Goal: Task Accomplishment & Management: Manage account settings

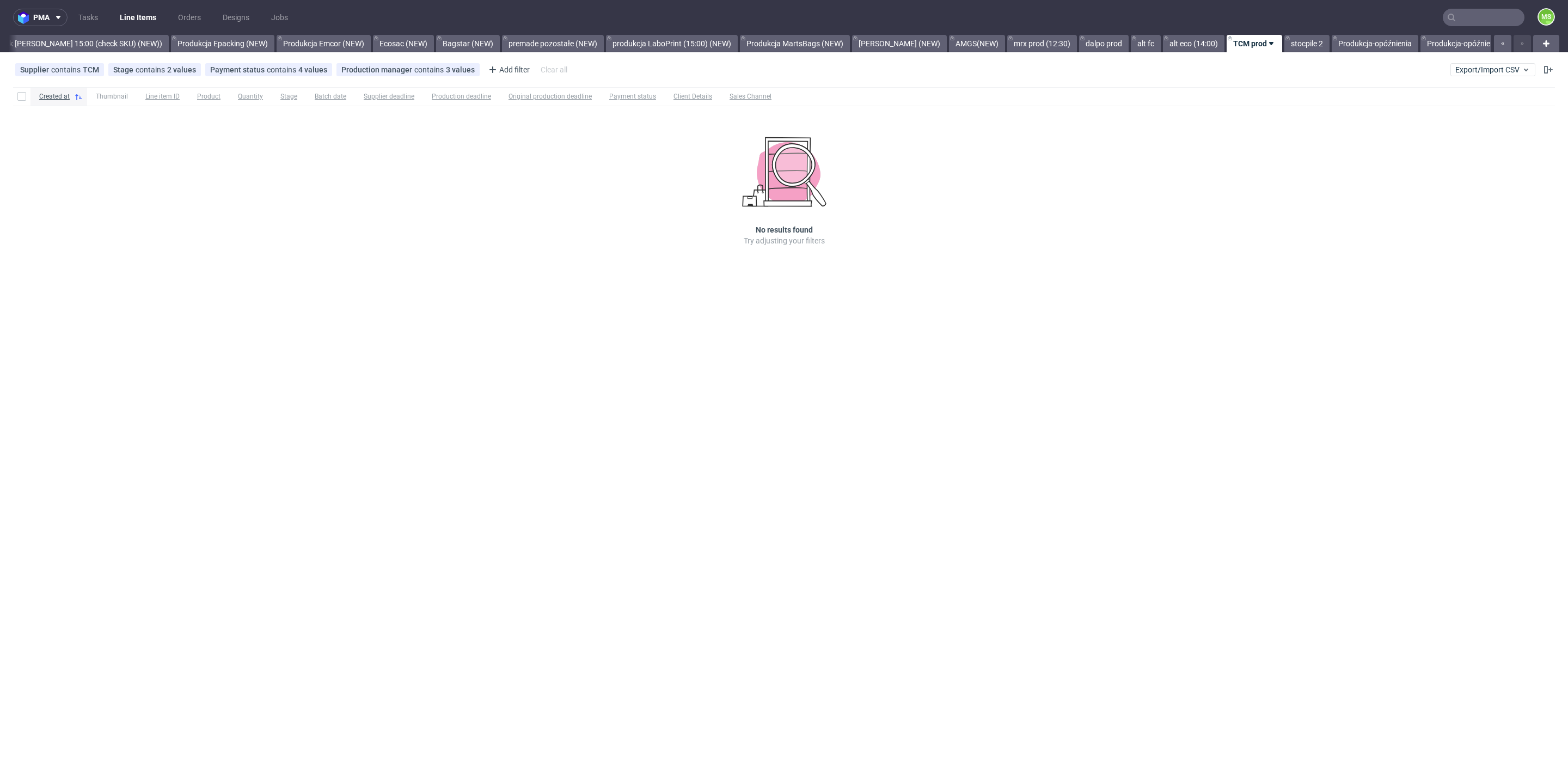
click at [457, 44] on link "Bagstar (NEW)" at bounding box center [467, 43] width 64 height 18
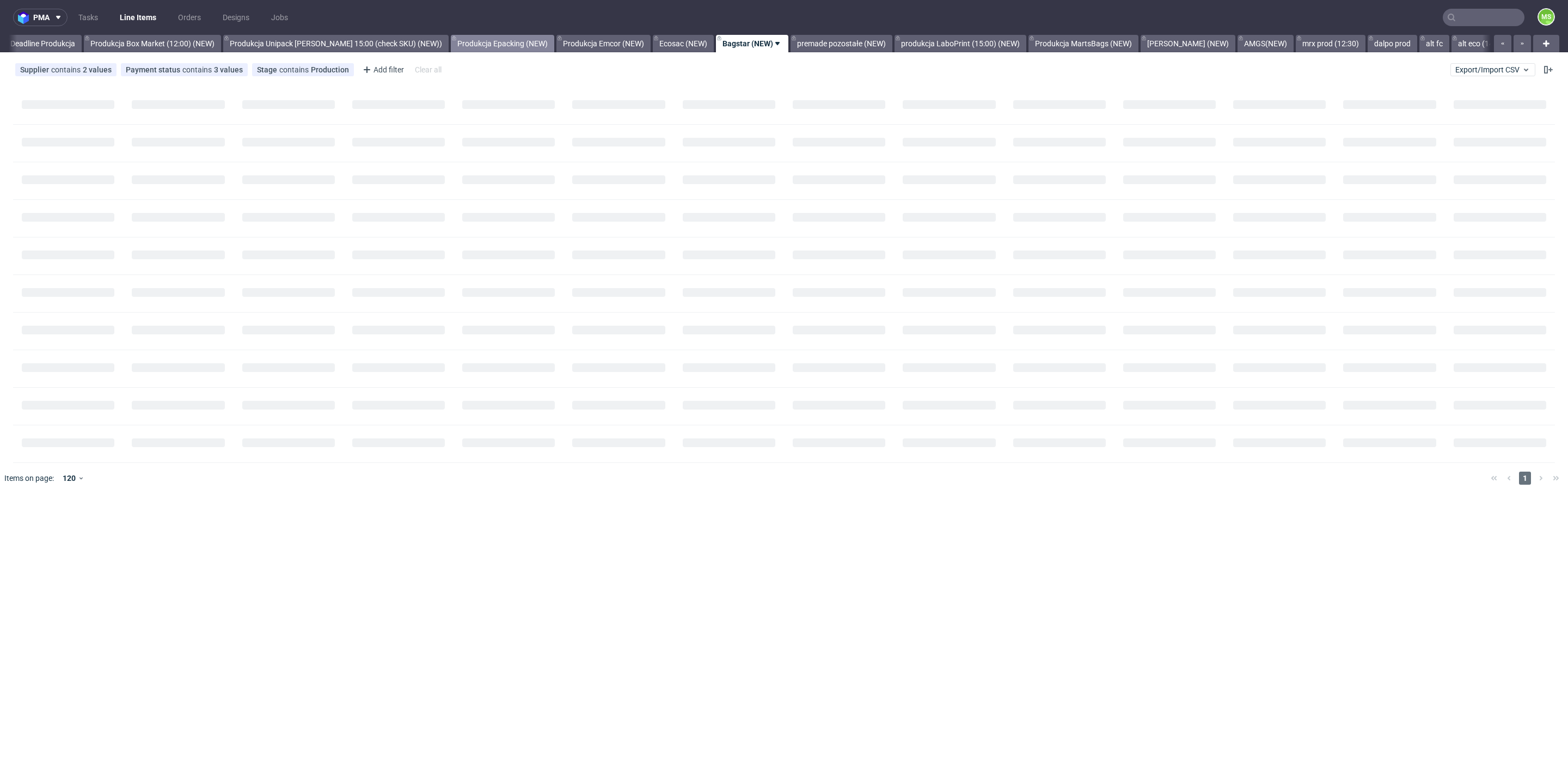
scroll to position [0, 1937]
click at [688, 45] on link "Ecosac (NEW)" at bounding box center [688, 43] width 61 height 18
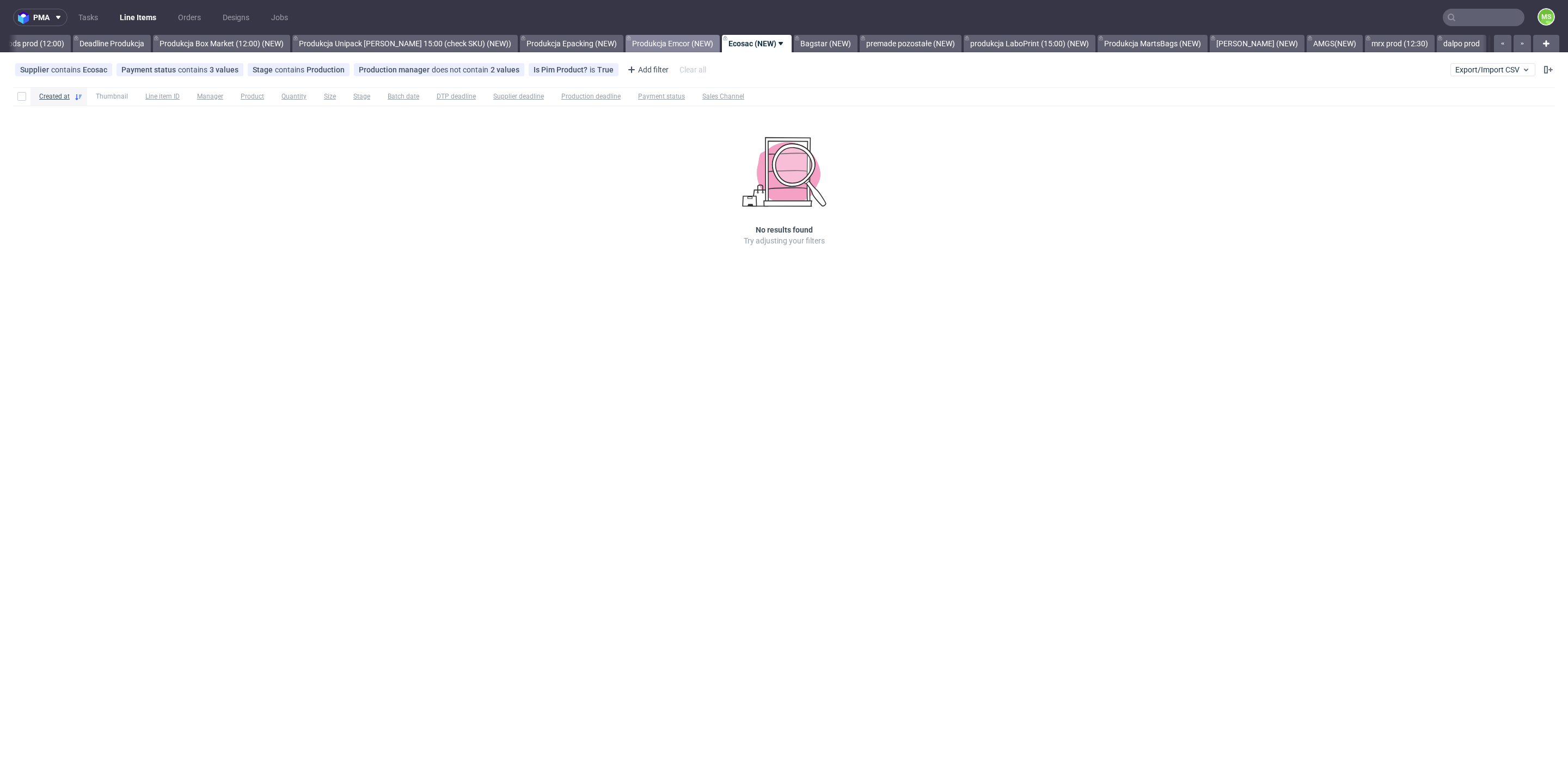
click at [681, 46] on link "Produkcja Emcor (NEW)" at bounding box center [673, 43] width 94 height 18
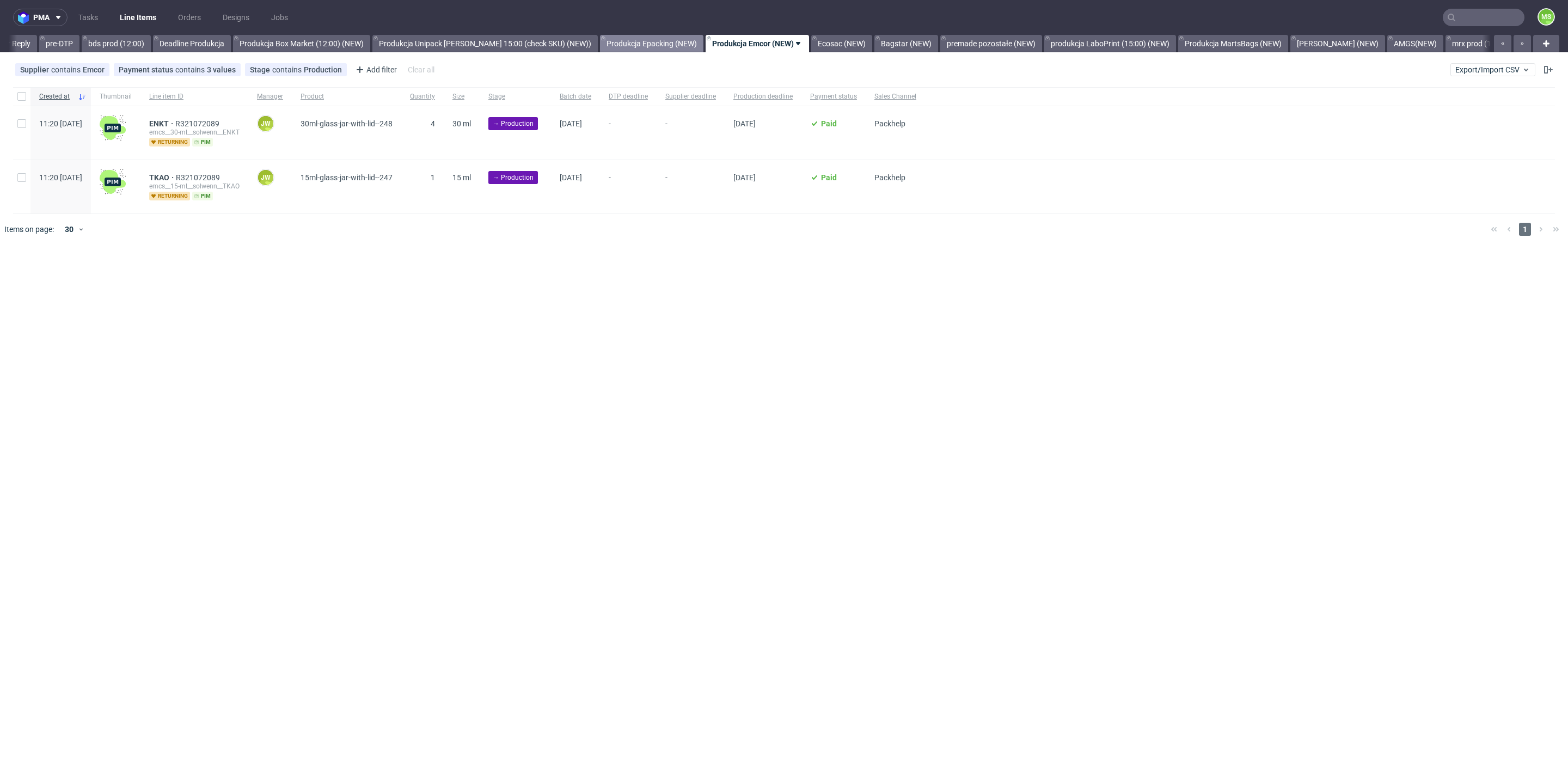
click at [623, 46] on link "Produkcja Epacking (NEW)" at bounding box center [652, 43] width 103 height 18
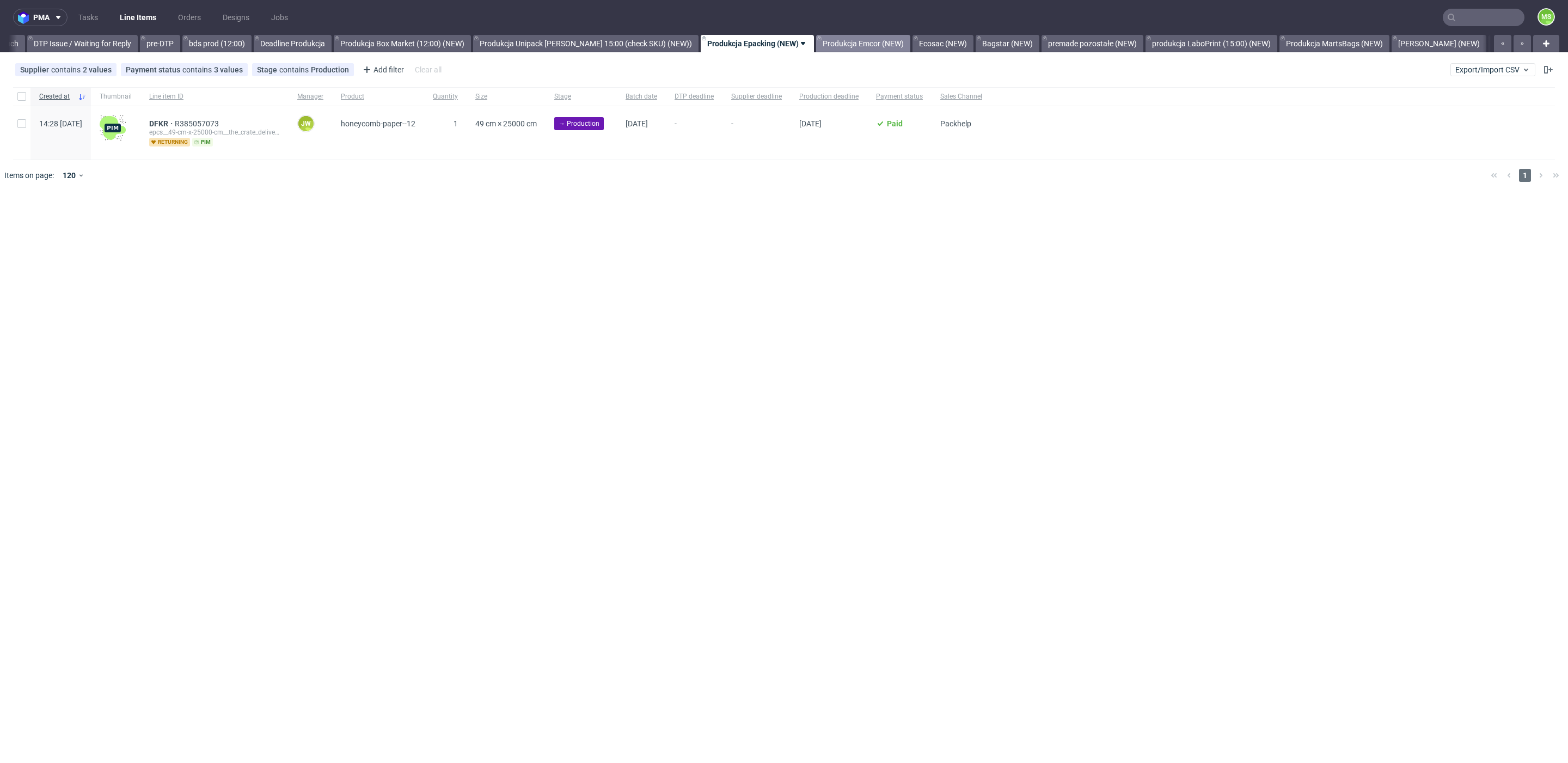
click at [837, 47] on link "Produkcja Emcor (NEW)" at bounding box center [863, 43] width 94 height 18
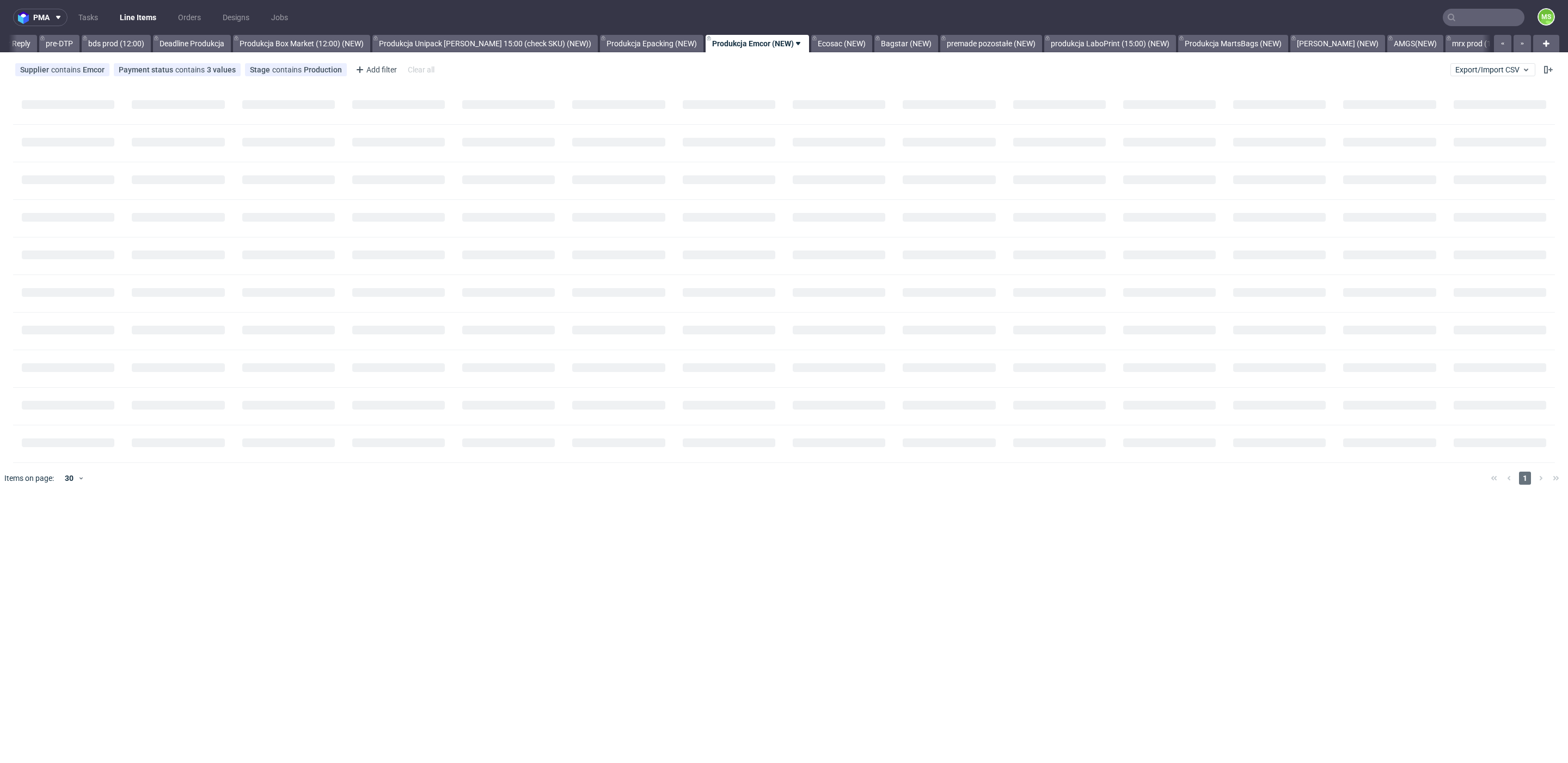
scroll to position [0, 1792]
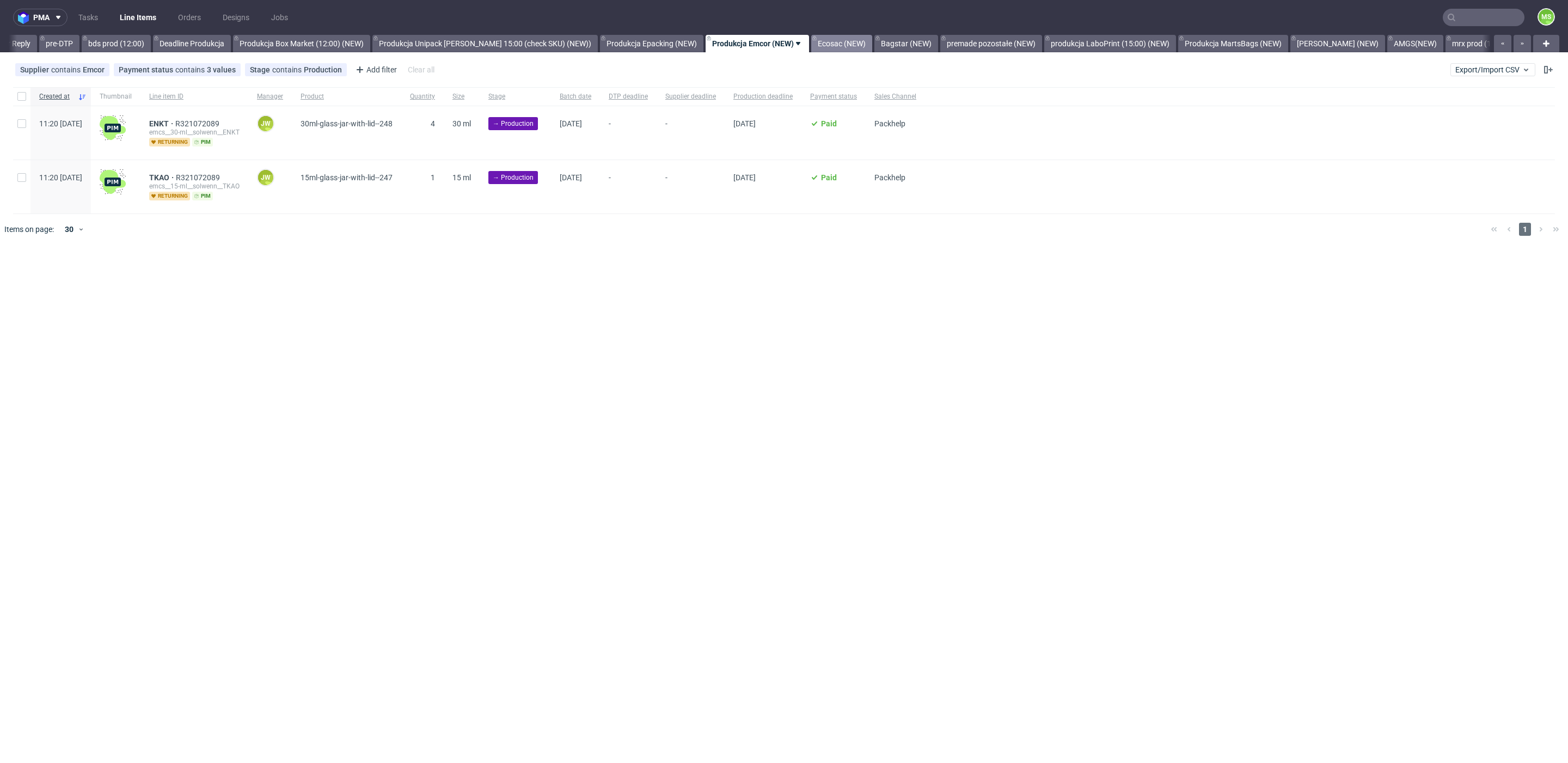
click at [841, 40] on link "Ecosac (NEW)" at bounding box center [842, 43] width 61 height 18
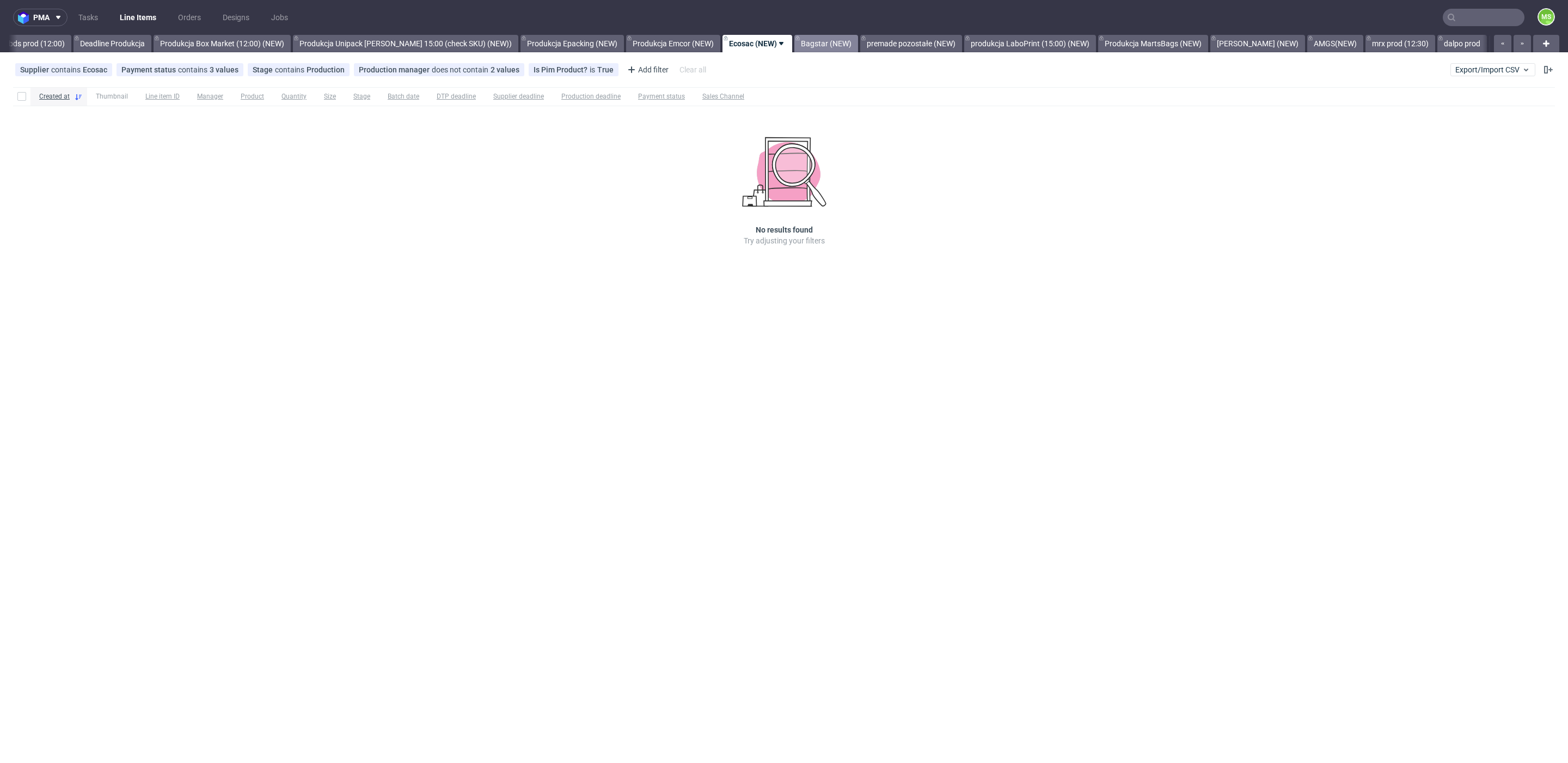
scroll to position [0, 1872]
click at [57, 48] on link "bds prod (12:00)" at bounding box center [37, 43] width 69 height 18
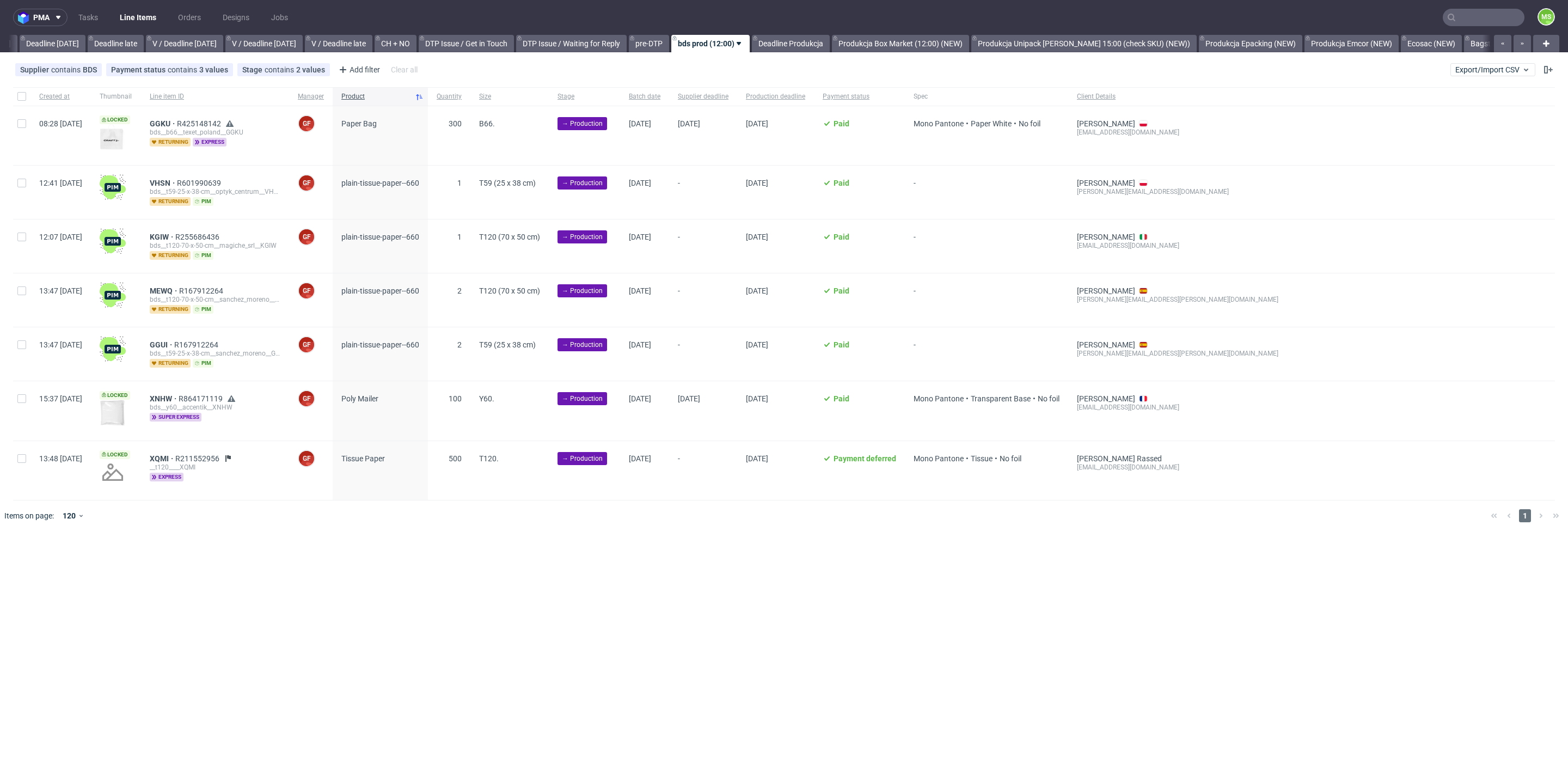
scroll to position [0, 1193]
click at [915, 42] on link "Produkcja Box Market (12:00) (NEW)" at bounding box center [909, 43] width 137 height 18
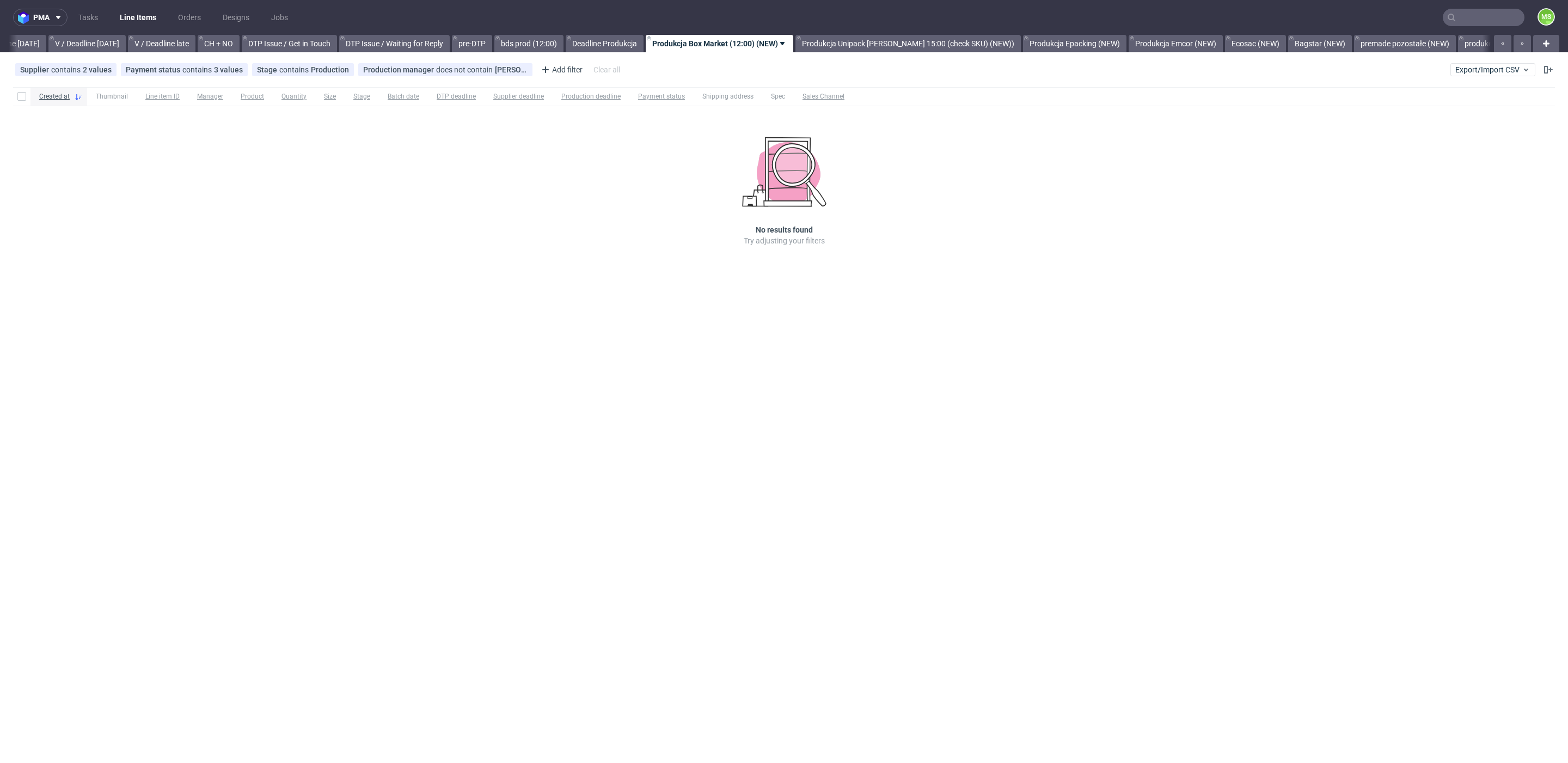
click at [915, 42] on link "Produkcja Unipack około 15:00 (check SKU) (NEW))" at bounding box center [908, 43] width 225 height 18
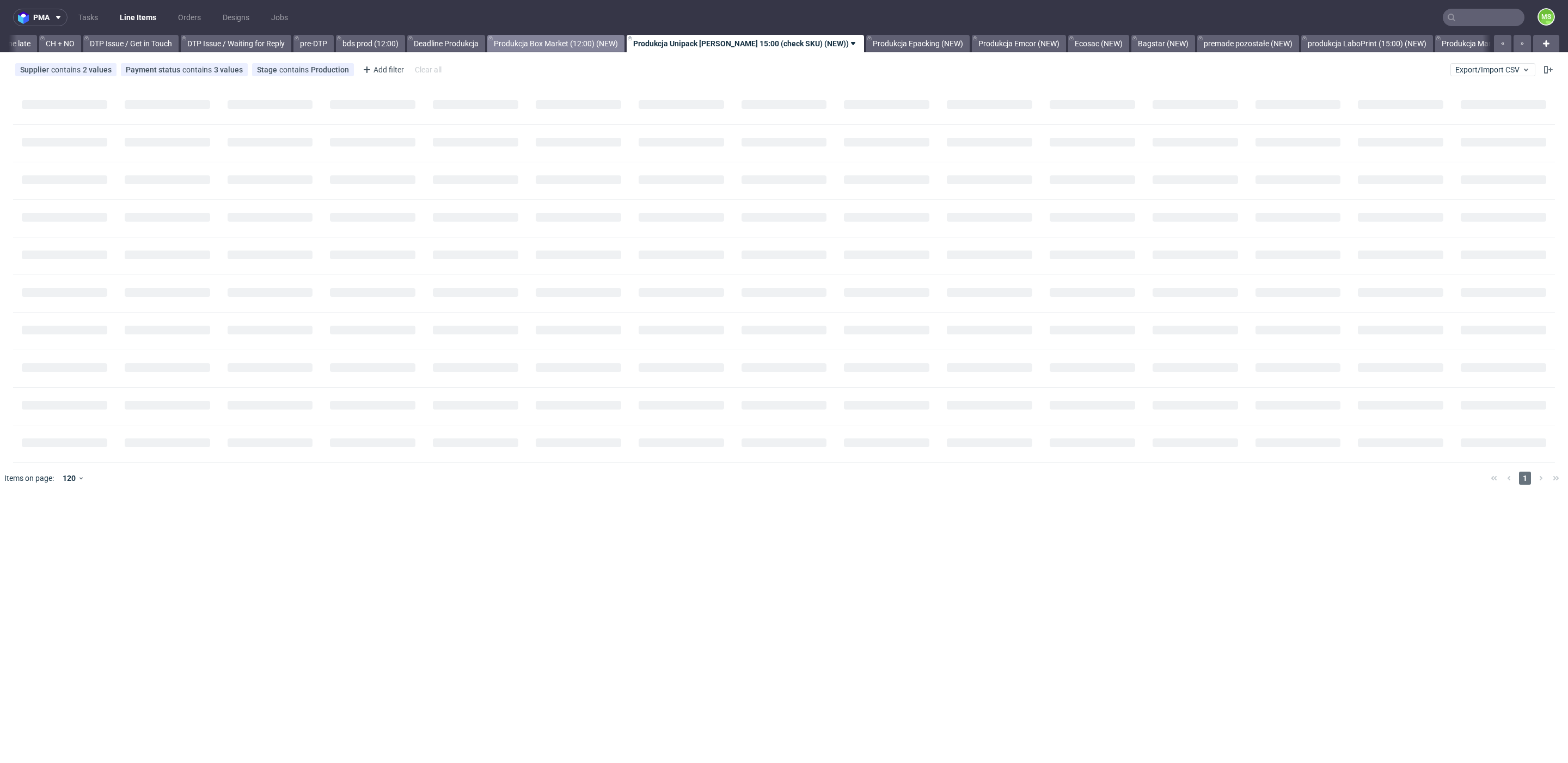
scroll to position [0, 1544]
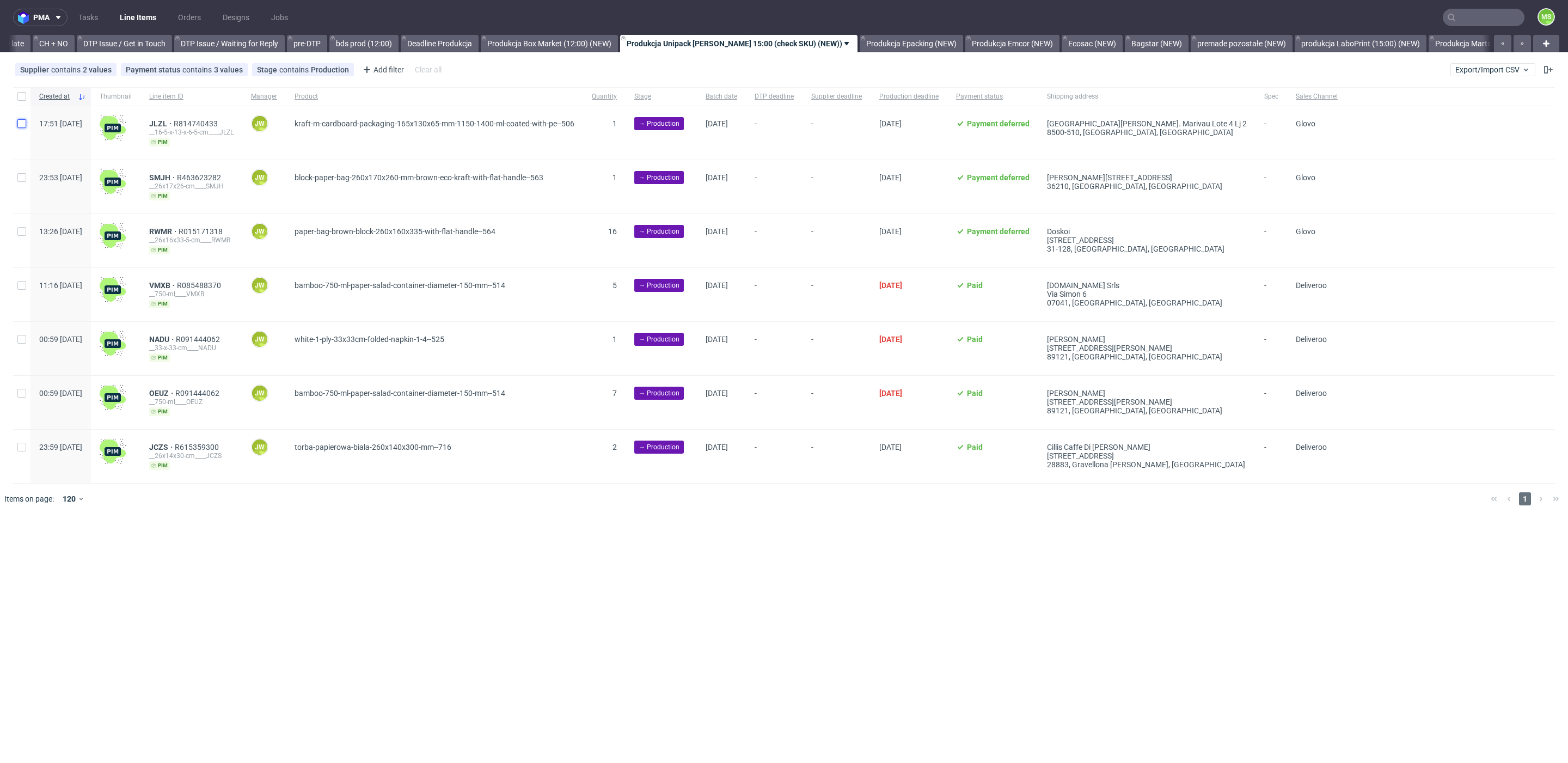
drag, startPoint x: 24, startPoint y: 124, endPoint x: 18, endPoint y: 167, distance: 43.4
click at [24, 124] on input "checkbox" at bounding box center [22, 124] width 9 height 9
checkbox input "true"
drag, startPoint x: 23, startPoint y: 177, endPoint x: 21, endPoint y: 207, distance: 30.1
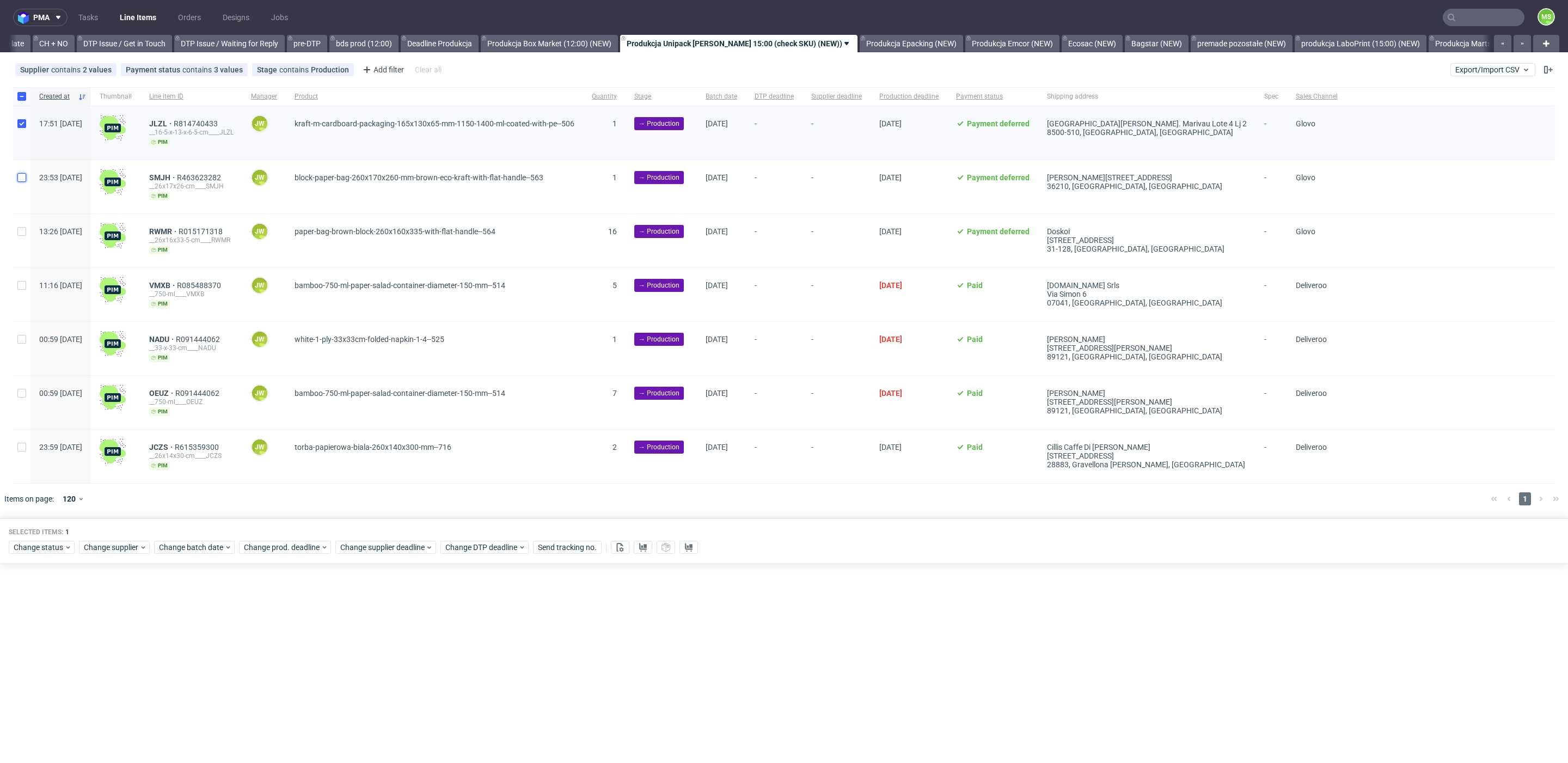
click at [23, 177] on input "checkbox" at bounding box center [22, 177] width 9 height 9
checkbox input "true"
drag, startPoint x: 21, startPoint y: 234, endPoint x: 24, endPoint y: 267, distance: 33.1
click at [21, 234] on div at bounding box center [21, 241] width 18 height 54
checkbox input "true"
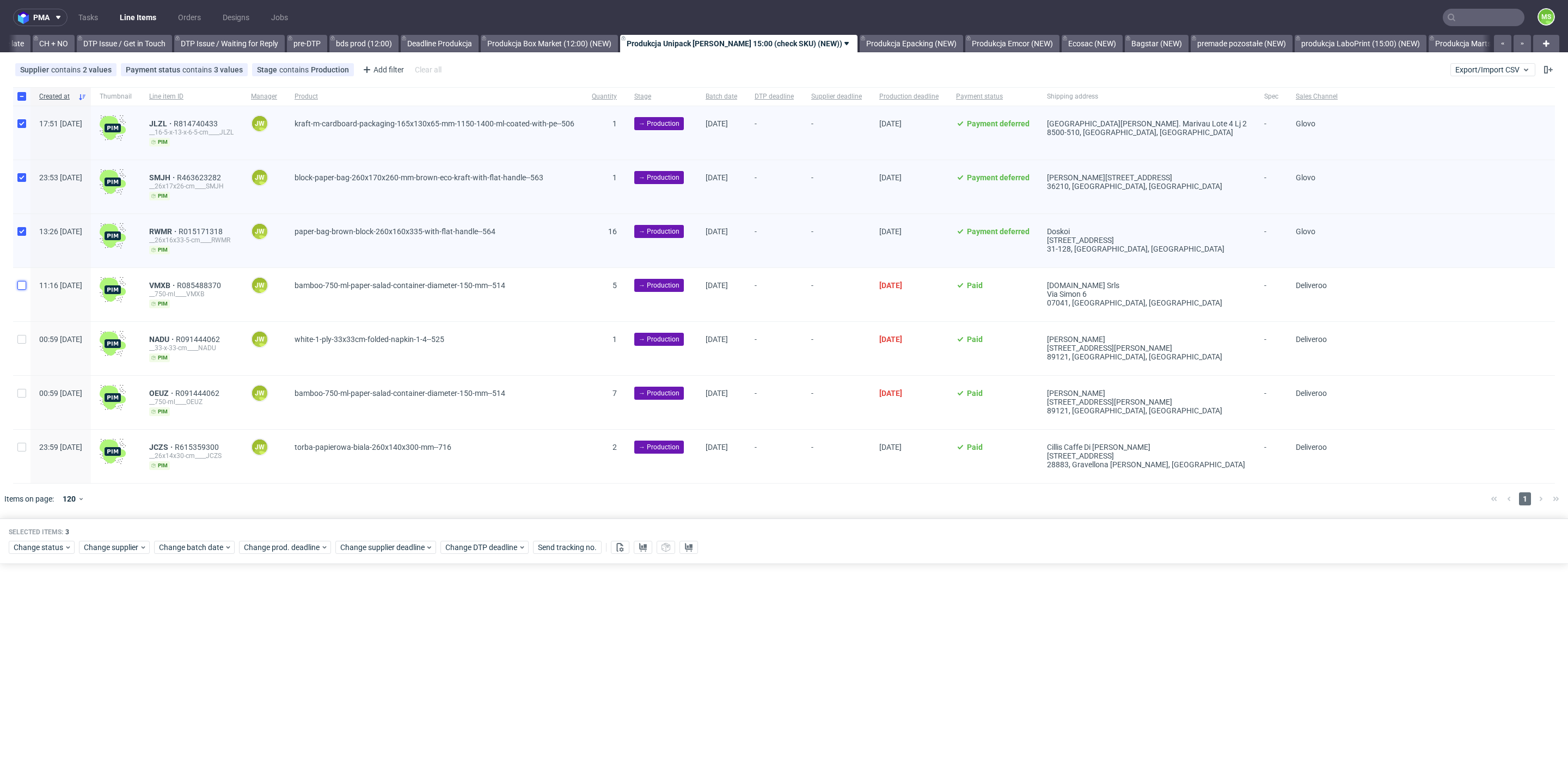
click at [24, 286] on input "checkbox" at bounding box center [22, 286] width 9 height 9
checkbox input "true"
click at [26, 343] on div at bounding box center [21, 349] width 18 height 54
checkbox input "true"
drag, startPoint x: 23, startPoint y: 392, endPoint x: 25, endPoint y: 399, distance: 7.3
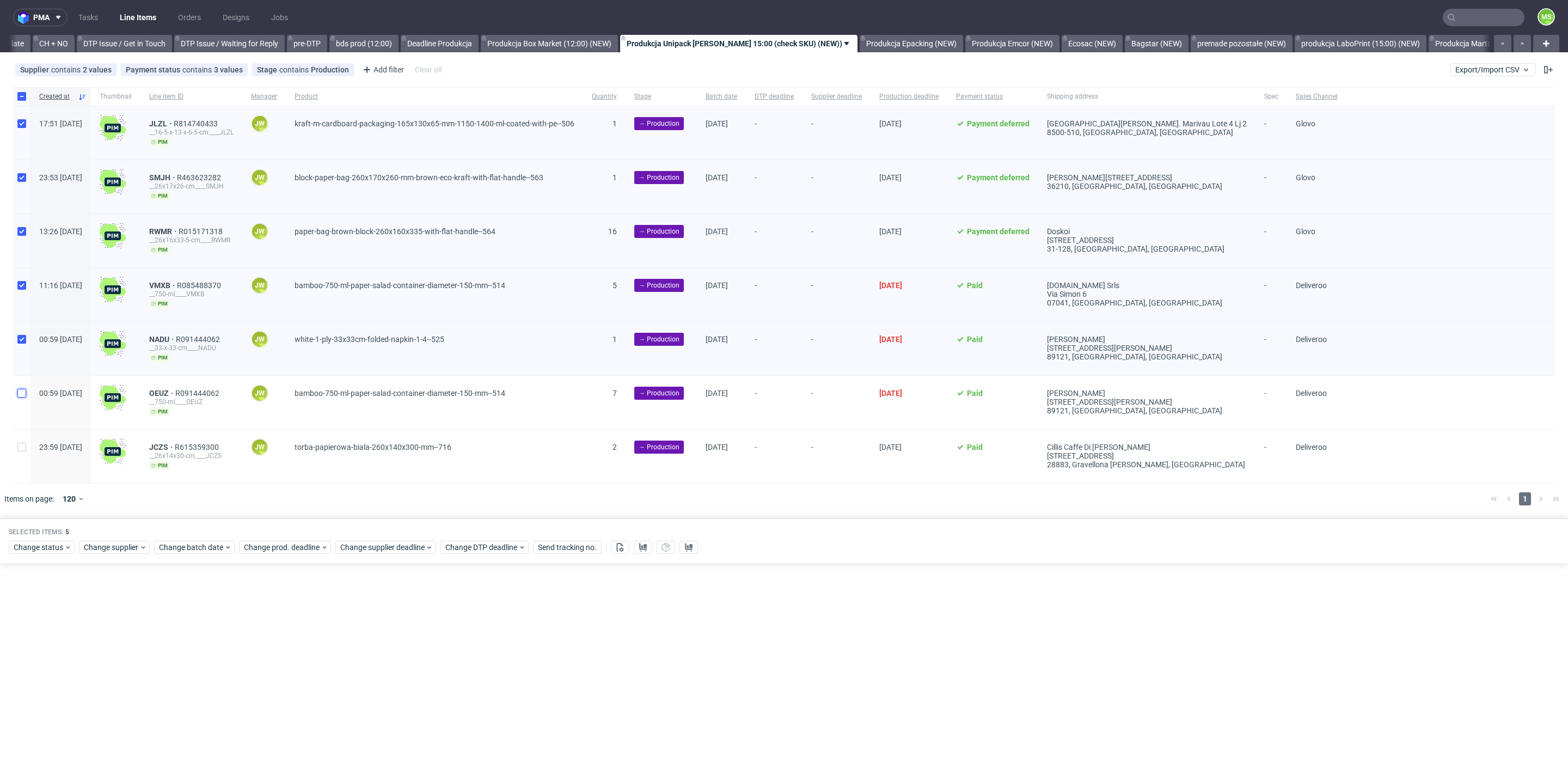
click at [22, 393] on input "checkbox" at bounding box center [22, 393] width 9 height 9
checkbox input "true"
click at [22, 443] on input "checkbox" at bounding box center [22, 447] width 9 height 9
checkbox input "true"
click at [188, 547] on span "Change batch date" at bounding box center [191, 547] width 65 height 11
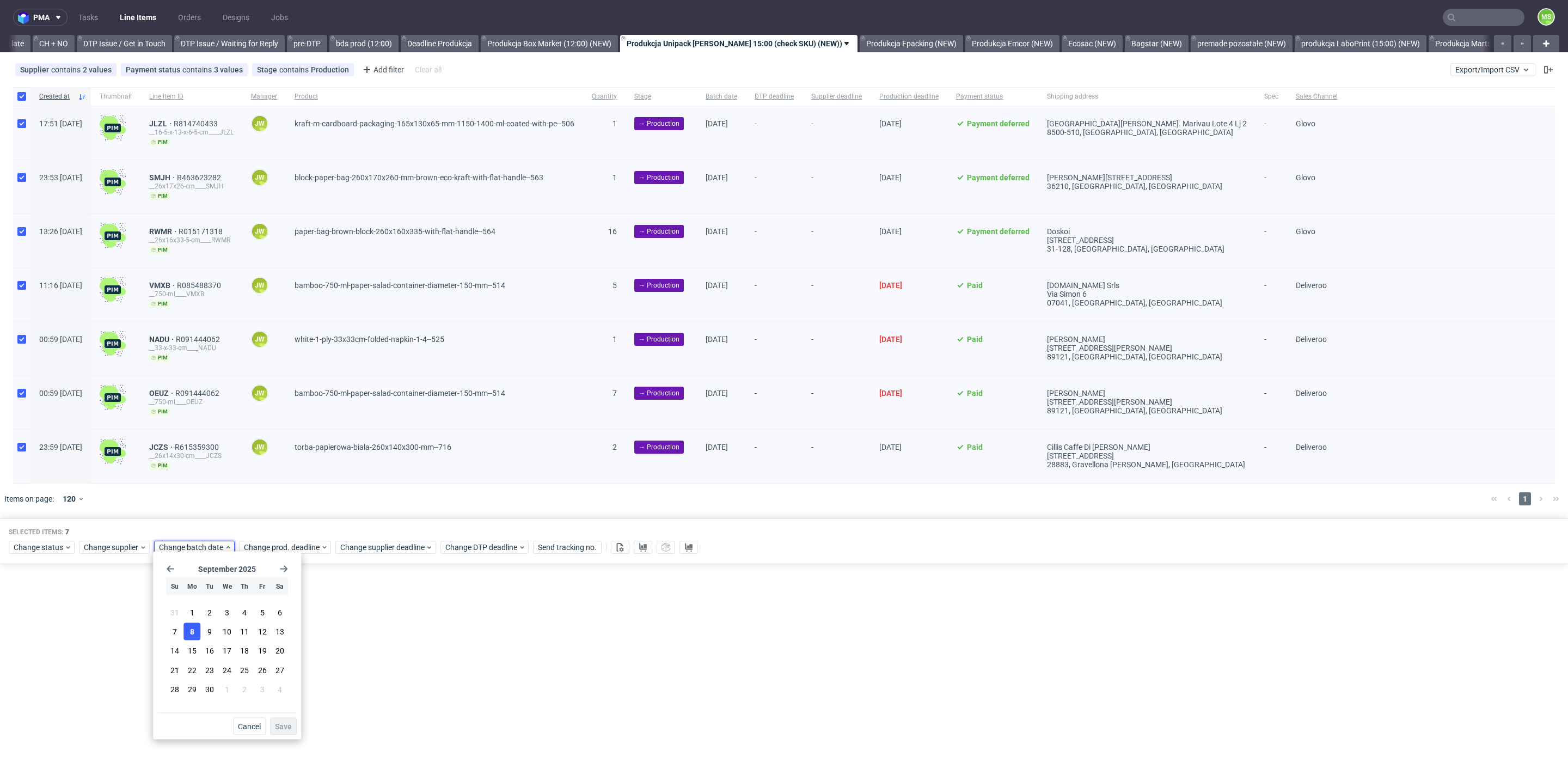
click at [195, 631] on button "8" at bounding box center [192, 631] width 17 height 18
drag, startPoint x: 289, startPoint y: 719, endPoint x: 298, endPoint y: 626, distance: 93.4
click at [289, 719] on button "Save" at bounding box center [284, 726] width 27 height 18
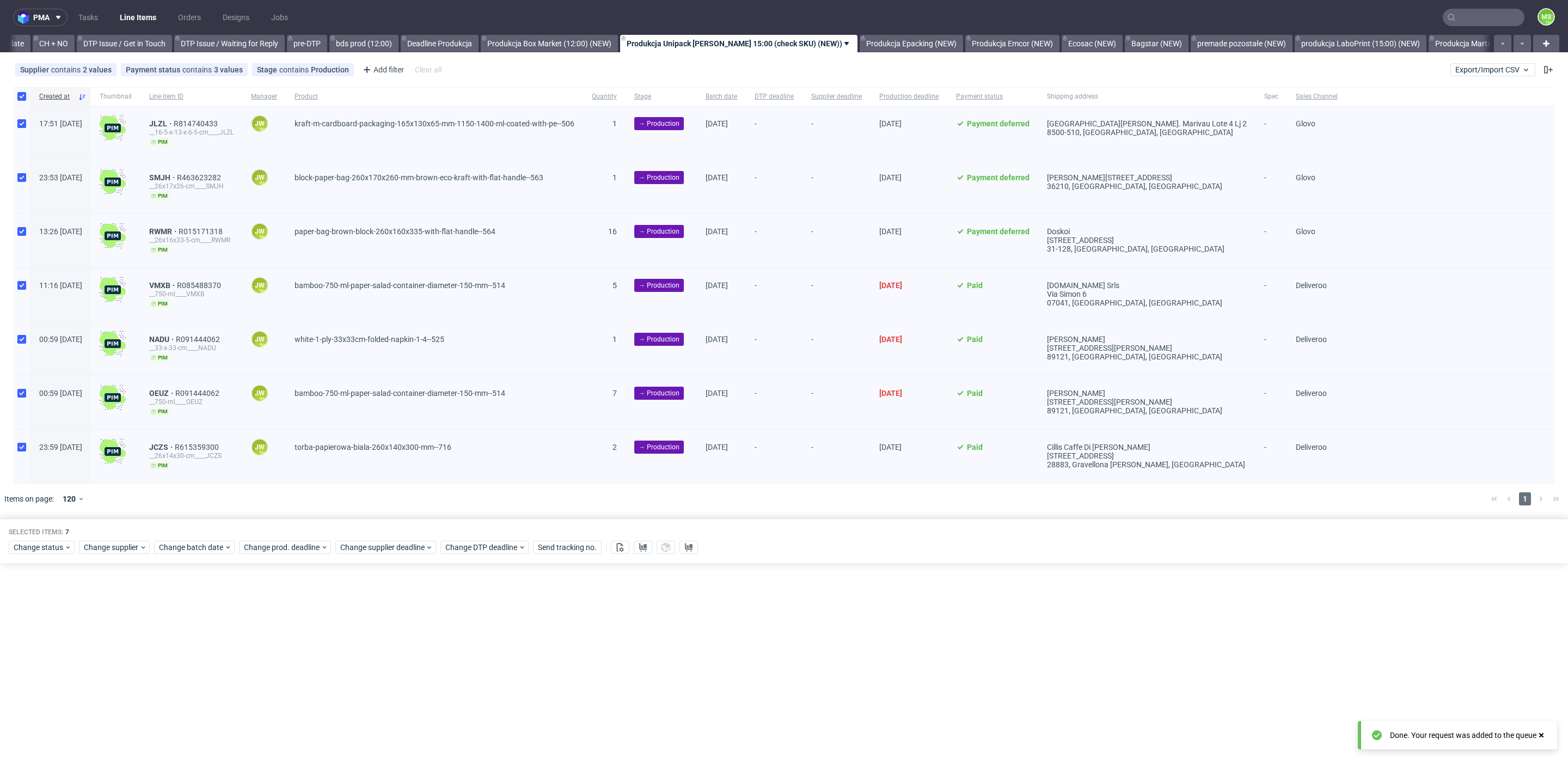
click at [285, 539] on div "Change status Change supplier Change batch date Change prod. deadline Change su…" at bounding box center [783, 547] width 1550 height 16
click at [288, 544] on span "Change prod. deadline" at bounding box center [282, 547] width 77 height 11
click at [296, 635] on button "9" at bounding box center [294, 631] width 17 height 18
click at [371, 725] on span "Save" at bounding box center [368, 726] width 17 height 8
click at [380, 542] on span "Change supplier deadline" at bounding box center [383, 547] width 85 height 11
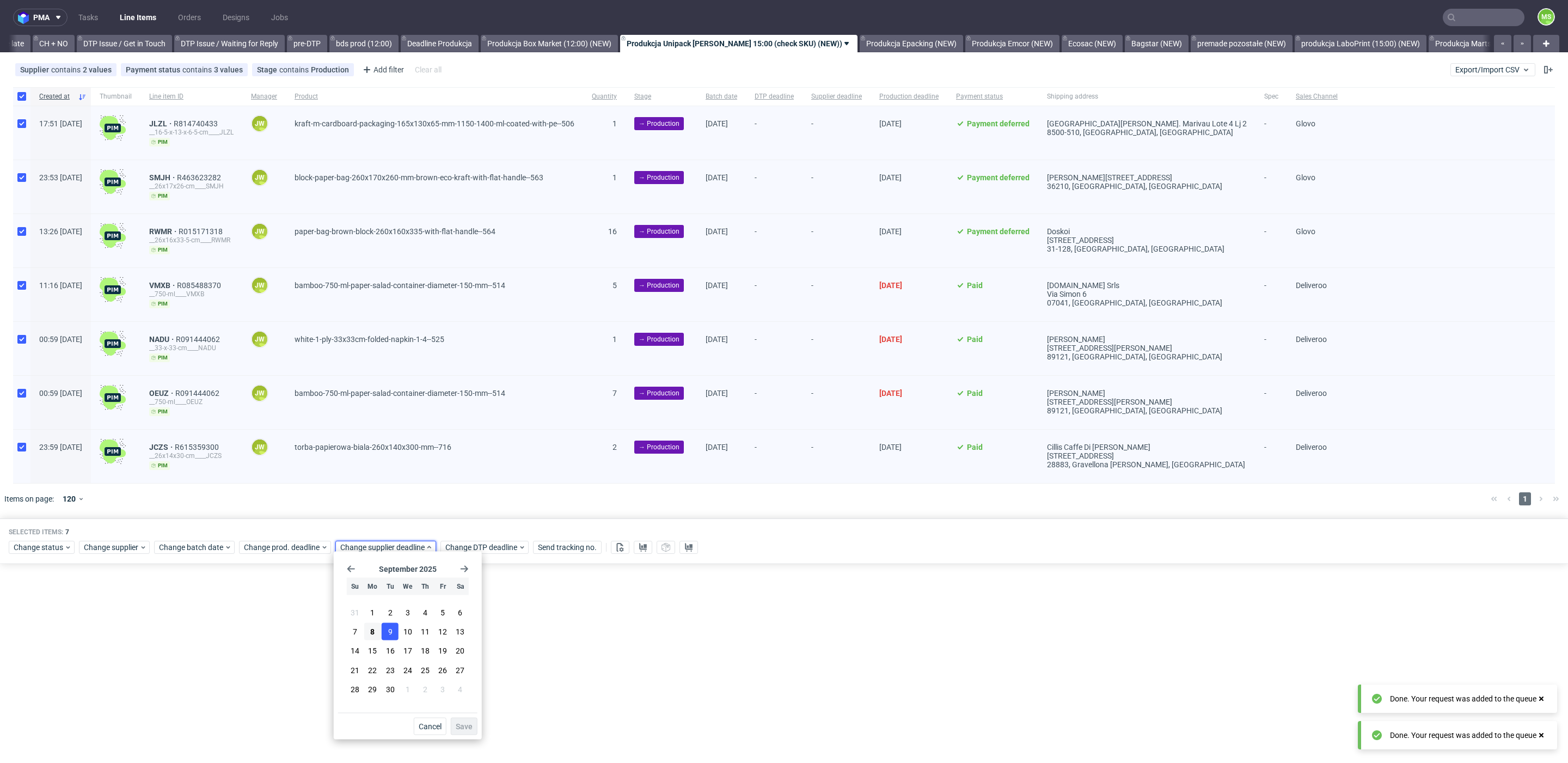
click at [392, 634] on button "9" at bounding box center [390, 631] width 17 height 18
click at [467, 730] on span "Save" at bounding box center [464, 726] width 17 height 8
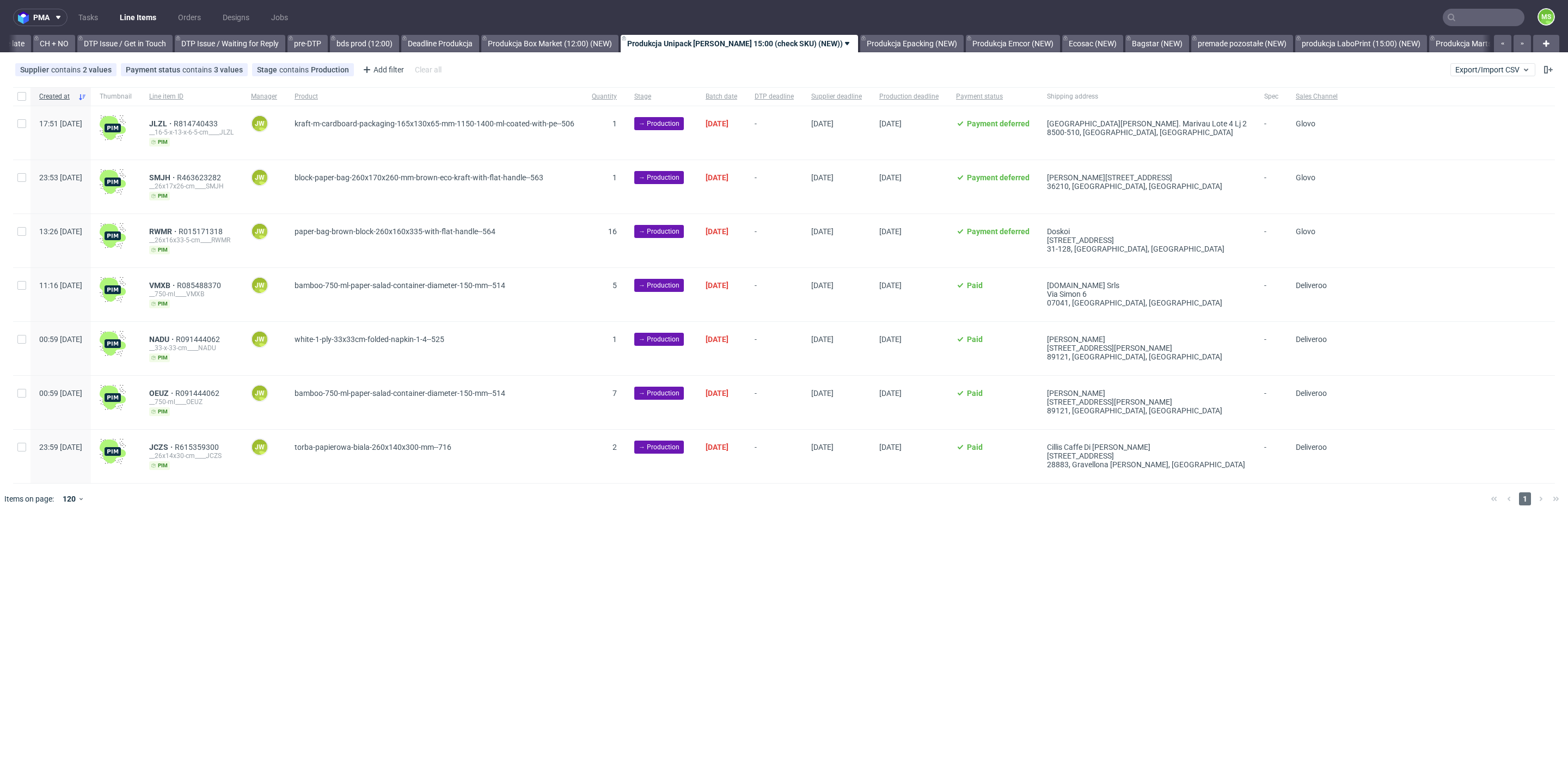
scroll to position [0, 1544]
click at [25, 96] on input "checkbox" at bounding box center [22, 96] width 9 height 9
checkbox input "true"
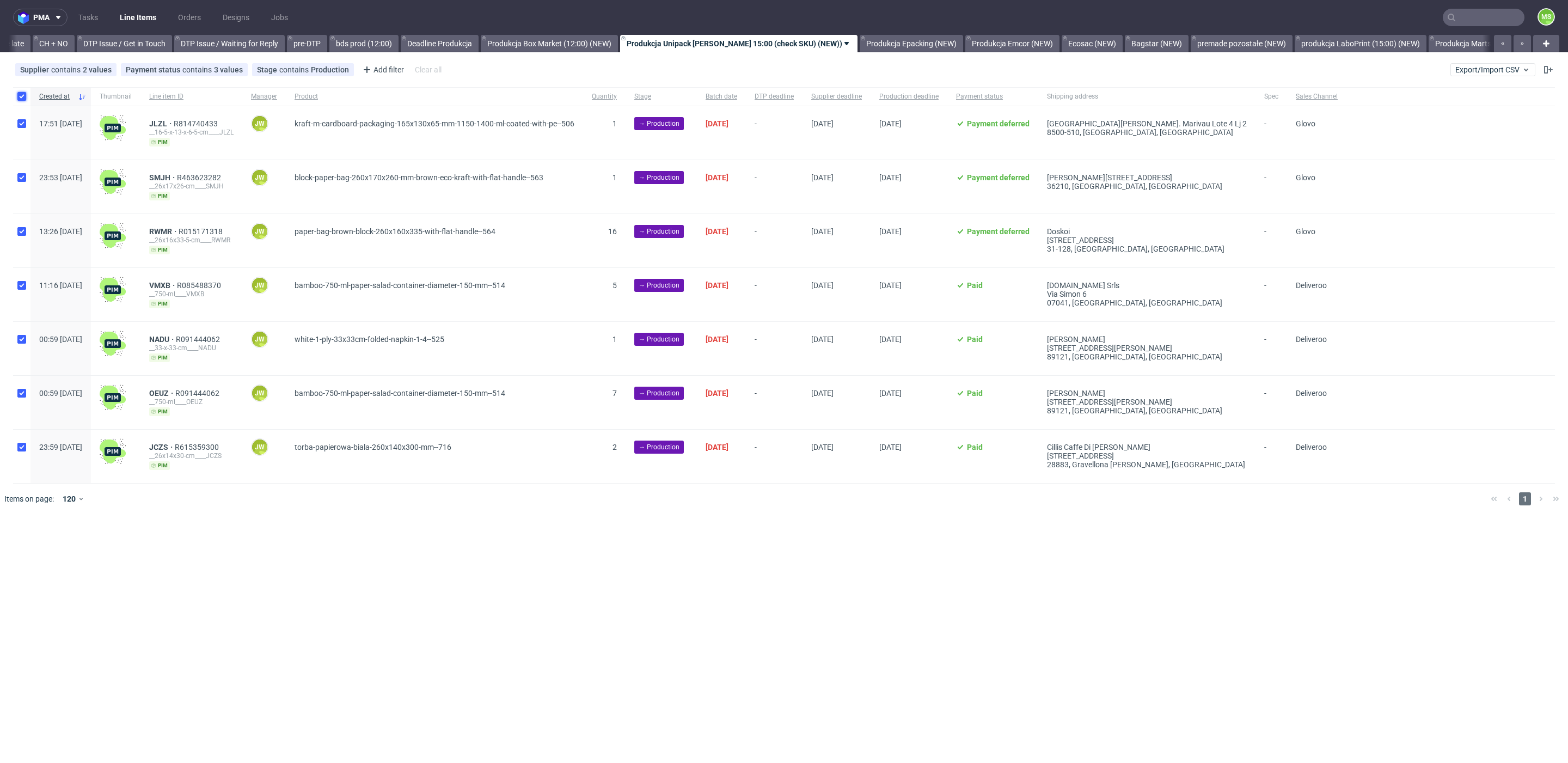
checkbox input "true"
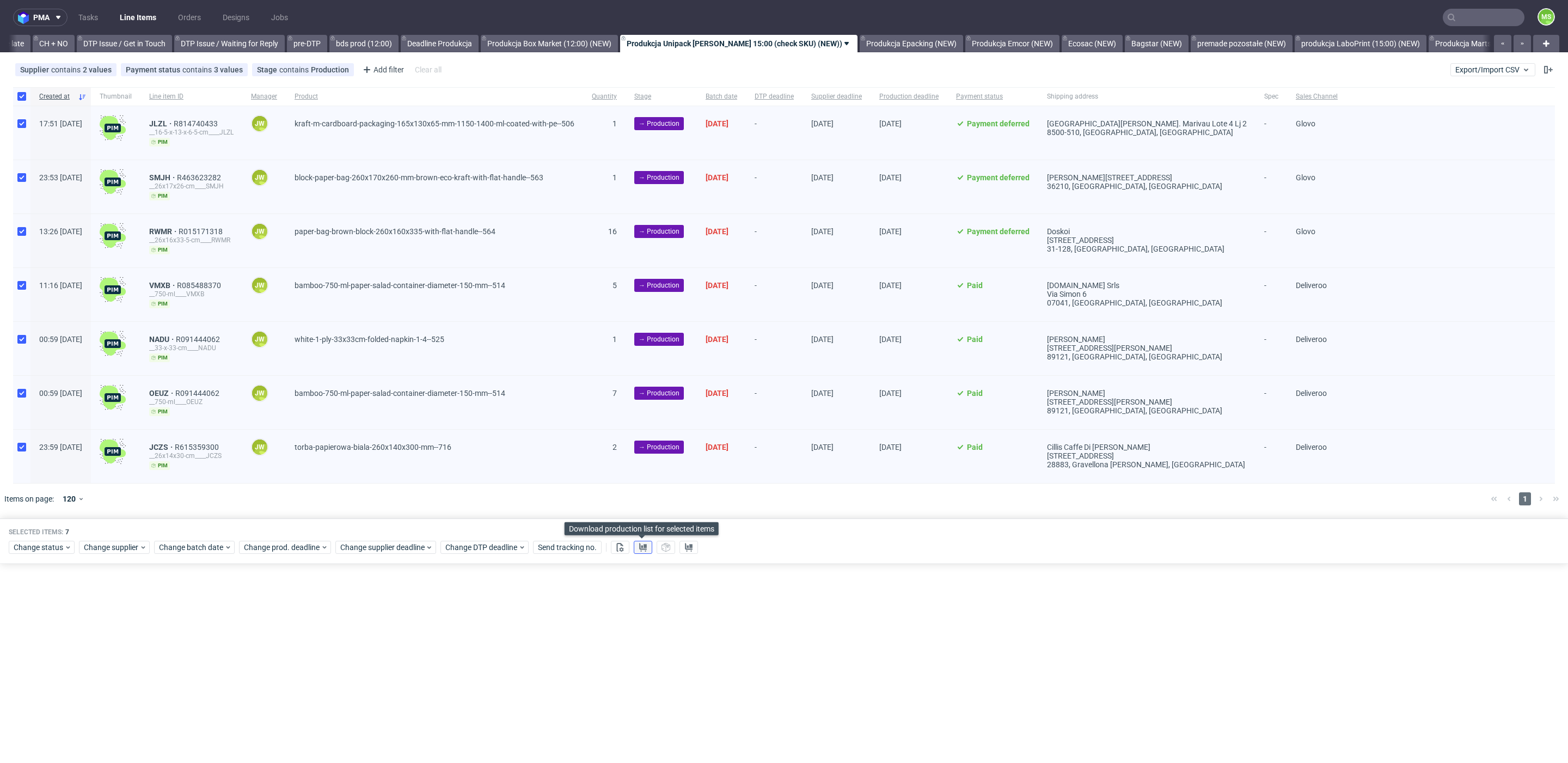
click at [642, 544] on icon at bounding box center [643, 547] width 9 height 9
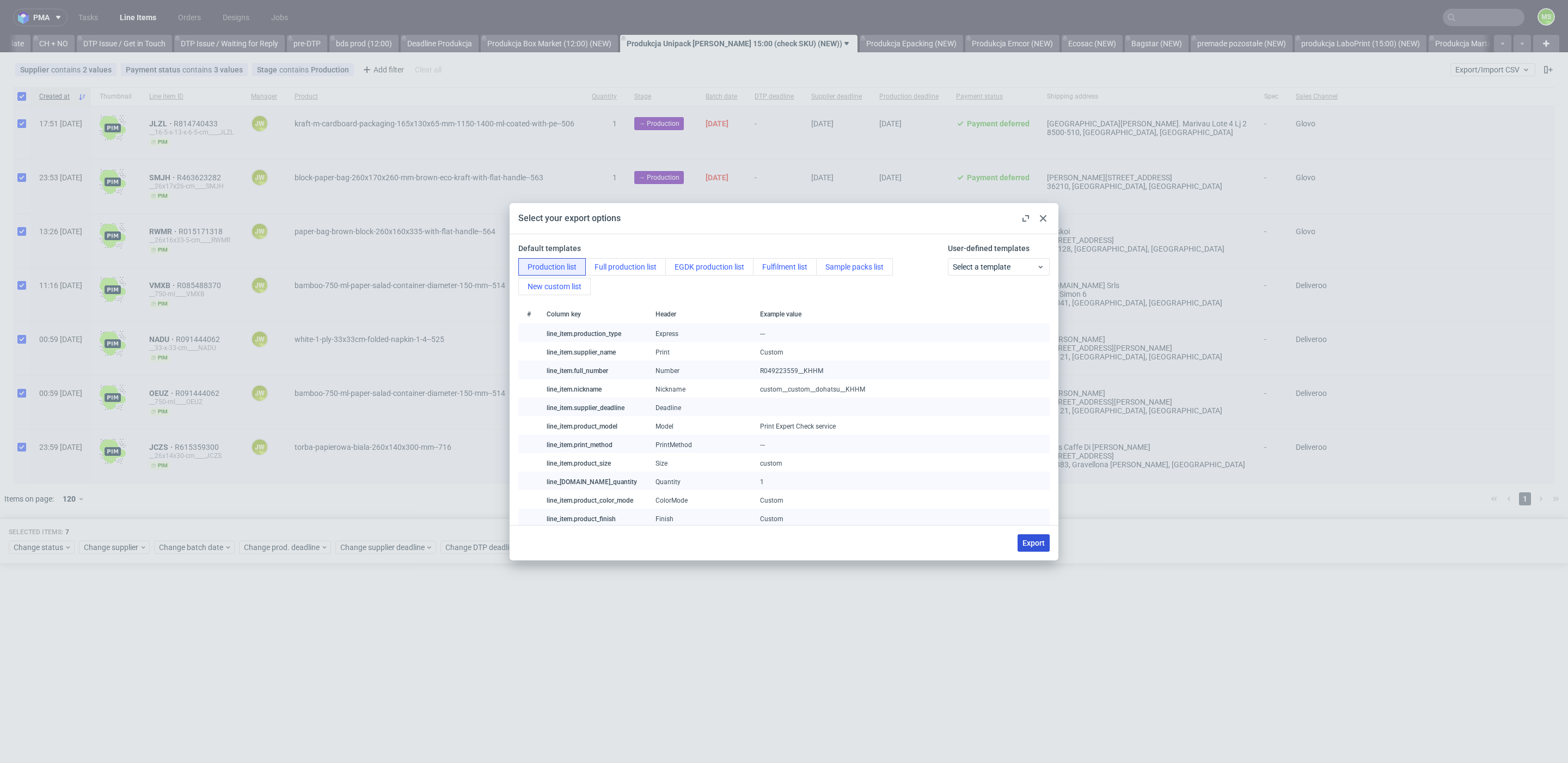
click at [1035, 540] on span "Export" at bounding box center [1034, 543] width 23 height 8
checkbox input "false"
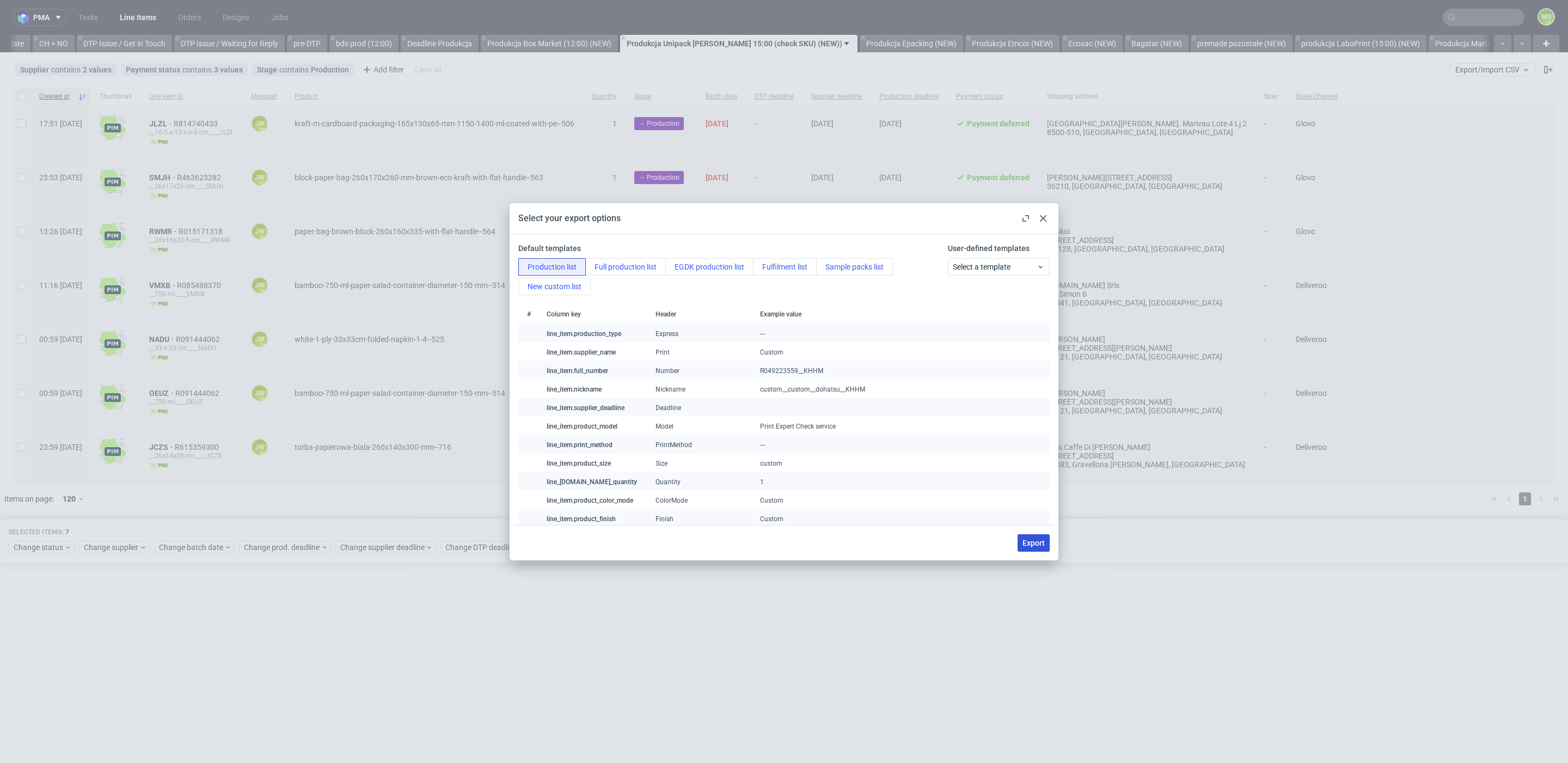
checkbox input "false"
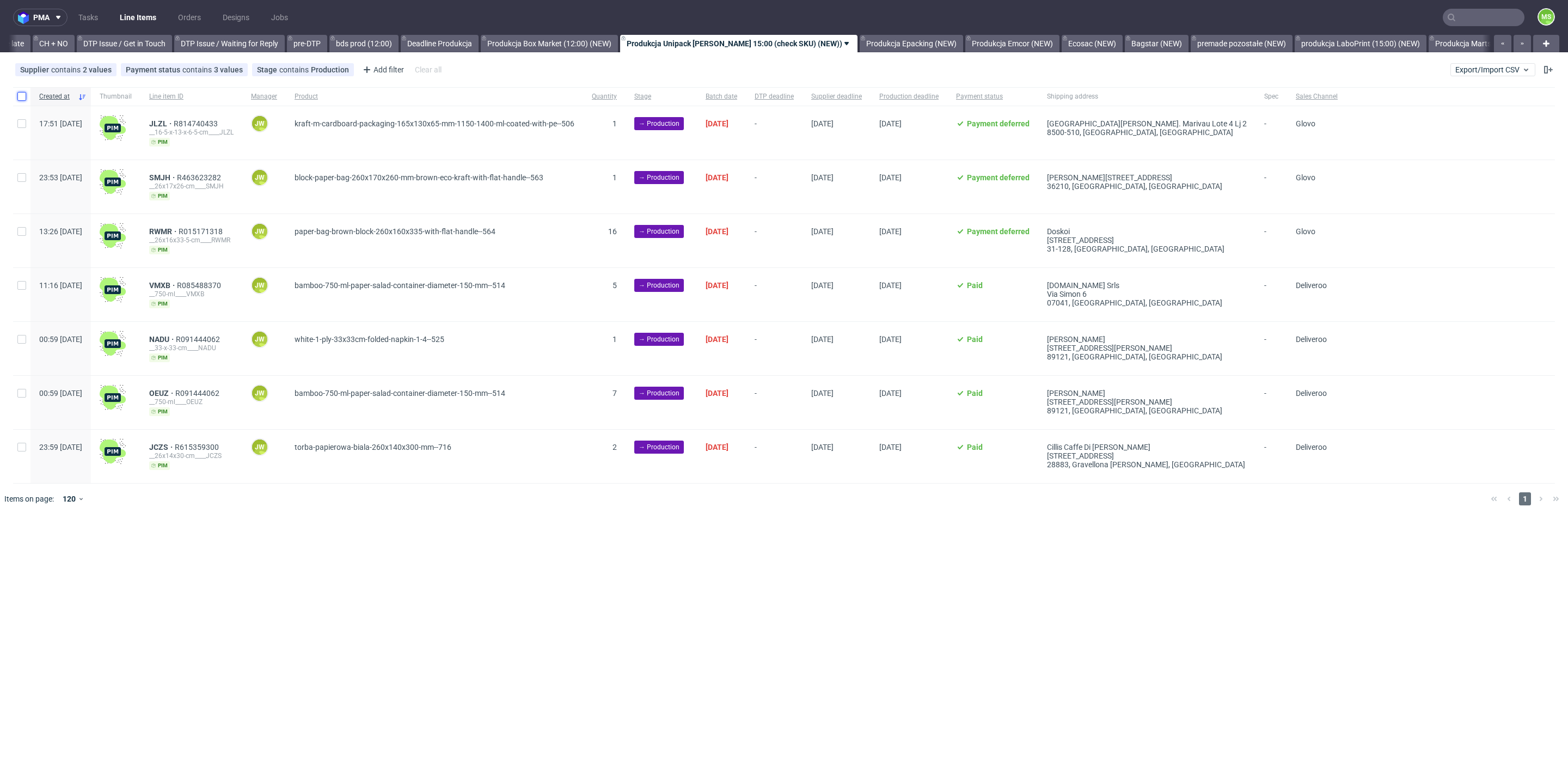
click at [23, 97] on input "checkbox" at bounding box center [22, 96] width 9 height 9
checkbox input "true"
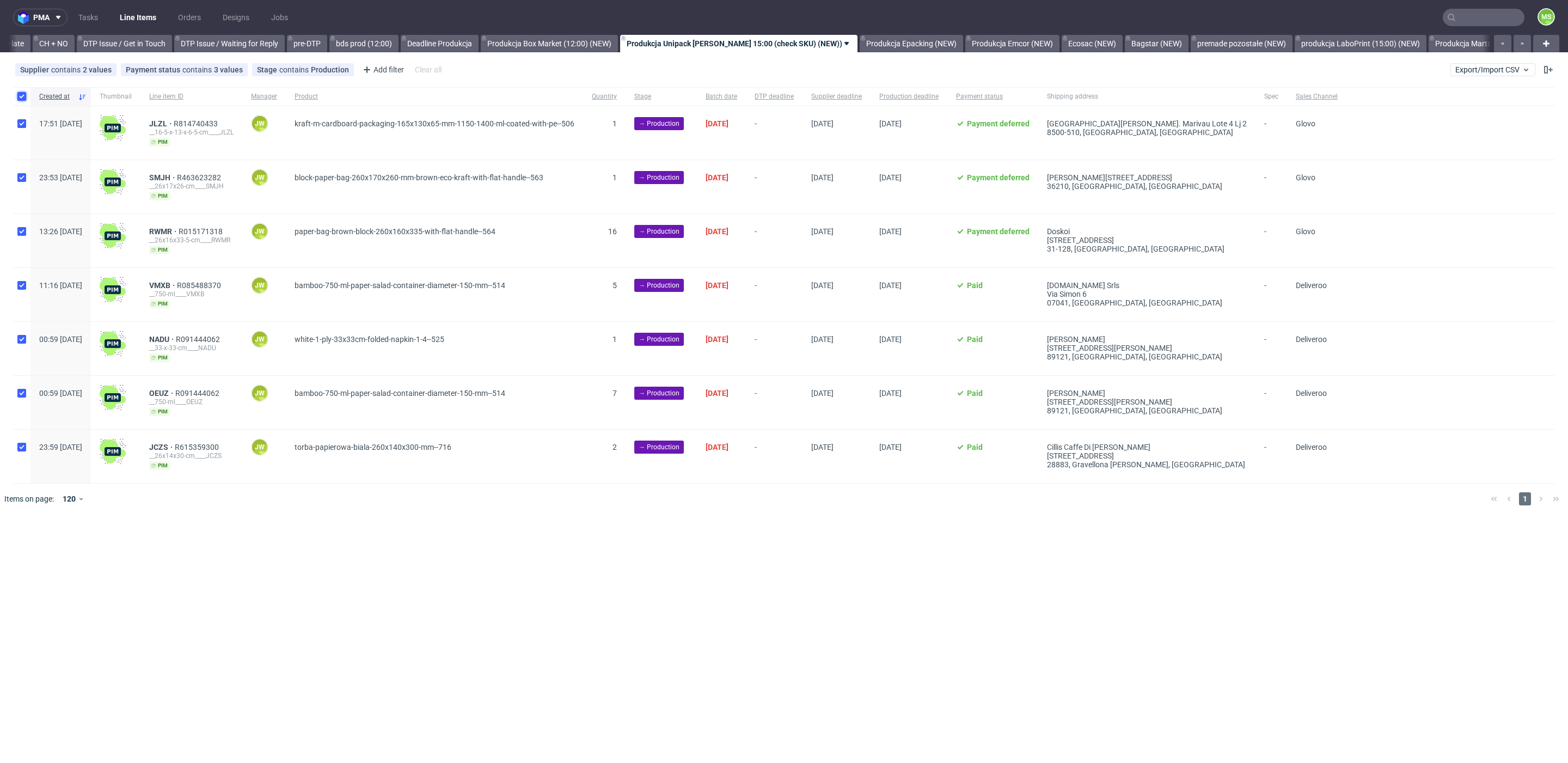
checkbox input "true"
click at [46, 544] on span "Change status" at bounding box center [38, 547] width 51 height 11
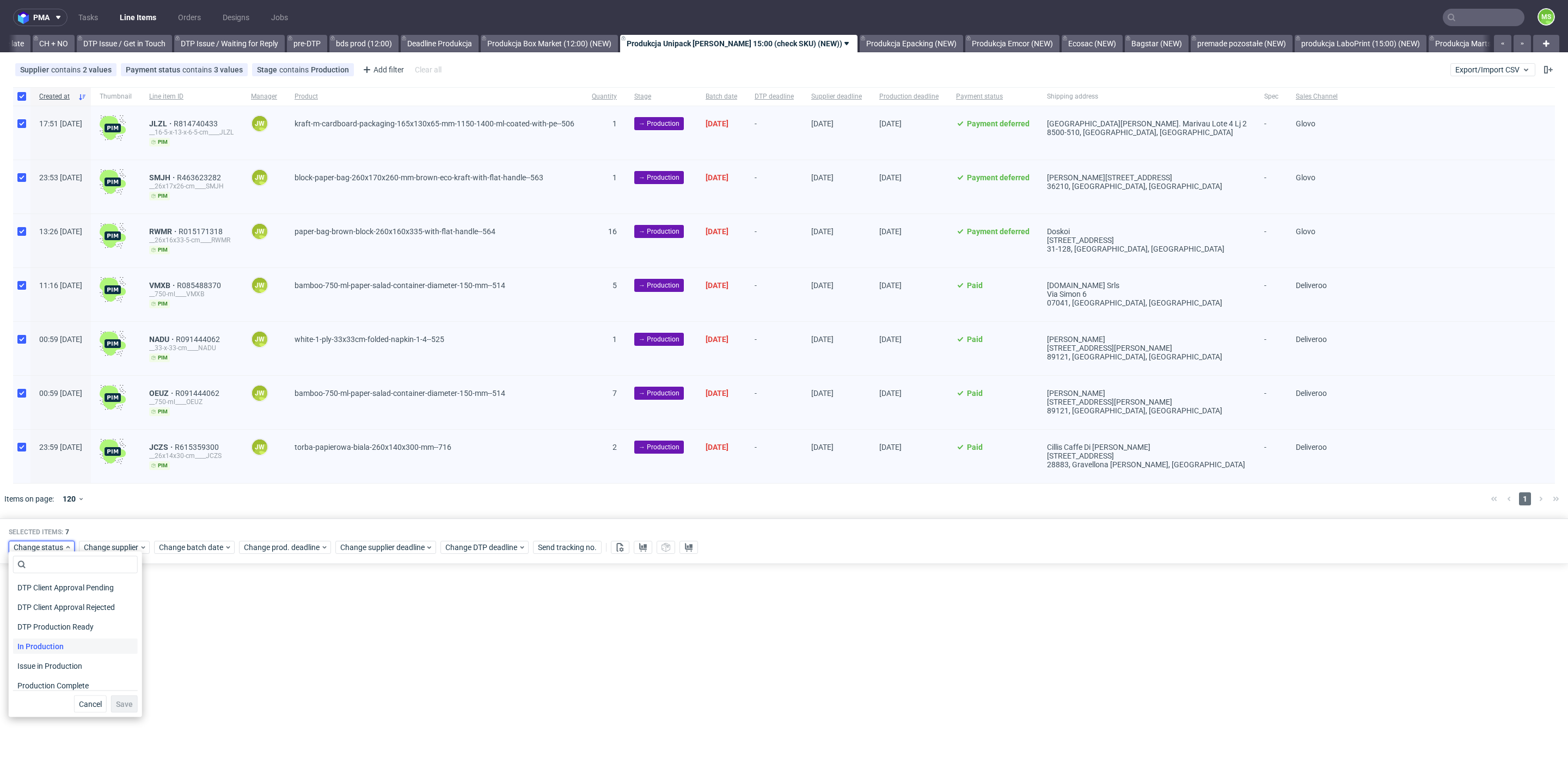
scroll to position [142, 0]
click at [59, 603] on span "In Production" at bounding box center [40, 602] width 55 height 15
click at [116, 702] on span "Save" at bounding box center [125, 704] width 17 height 8
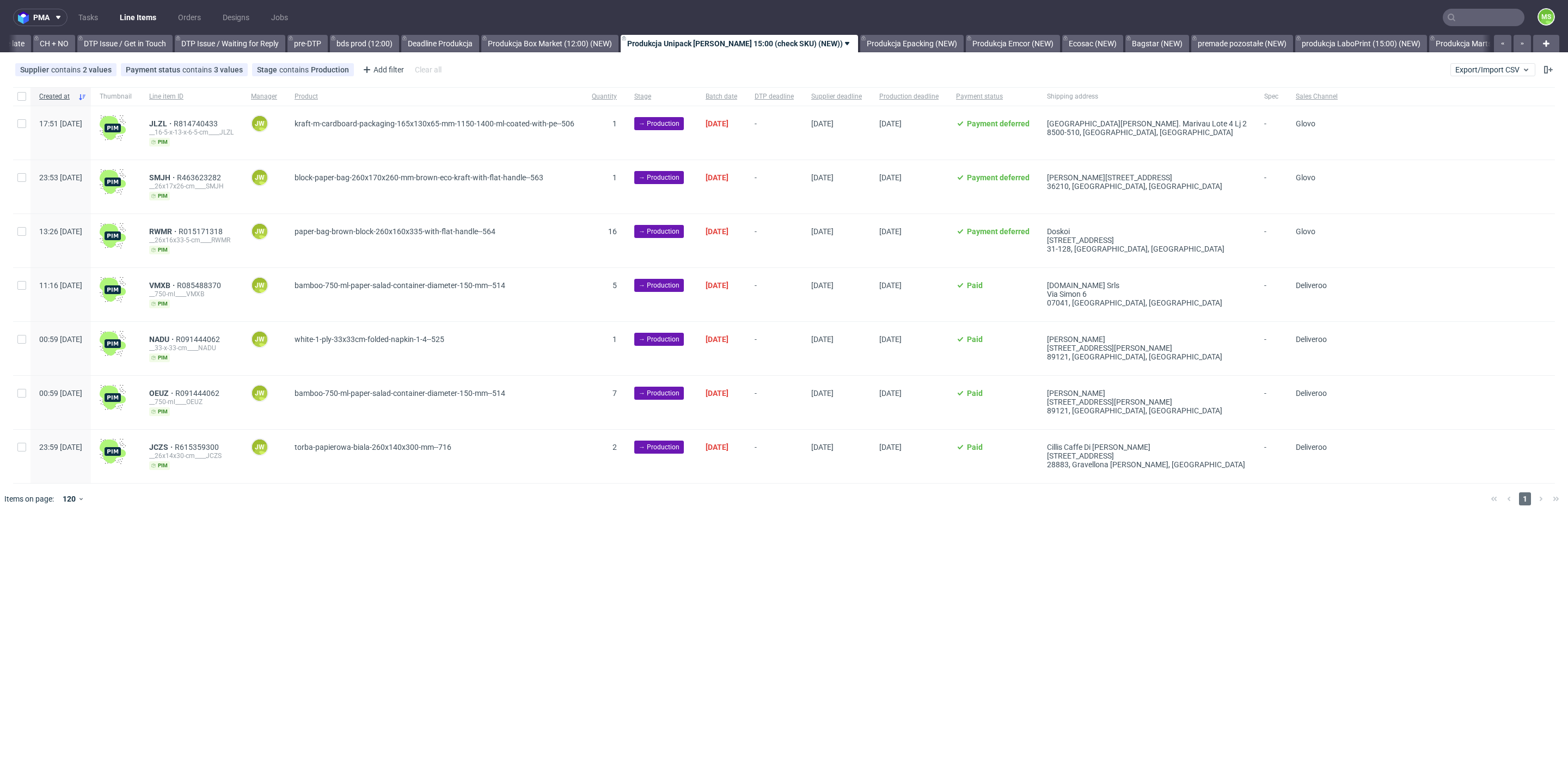
scroll to position [0, 1544]
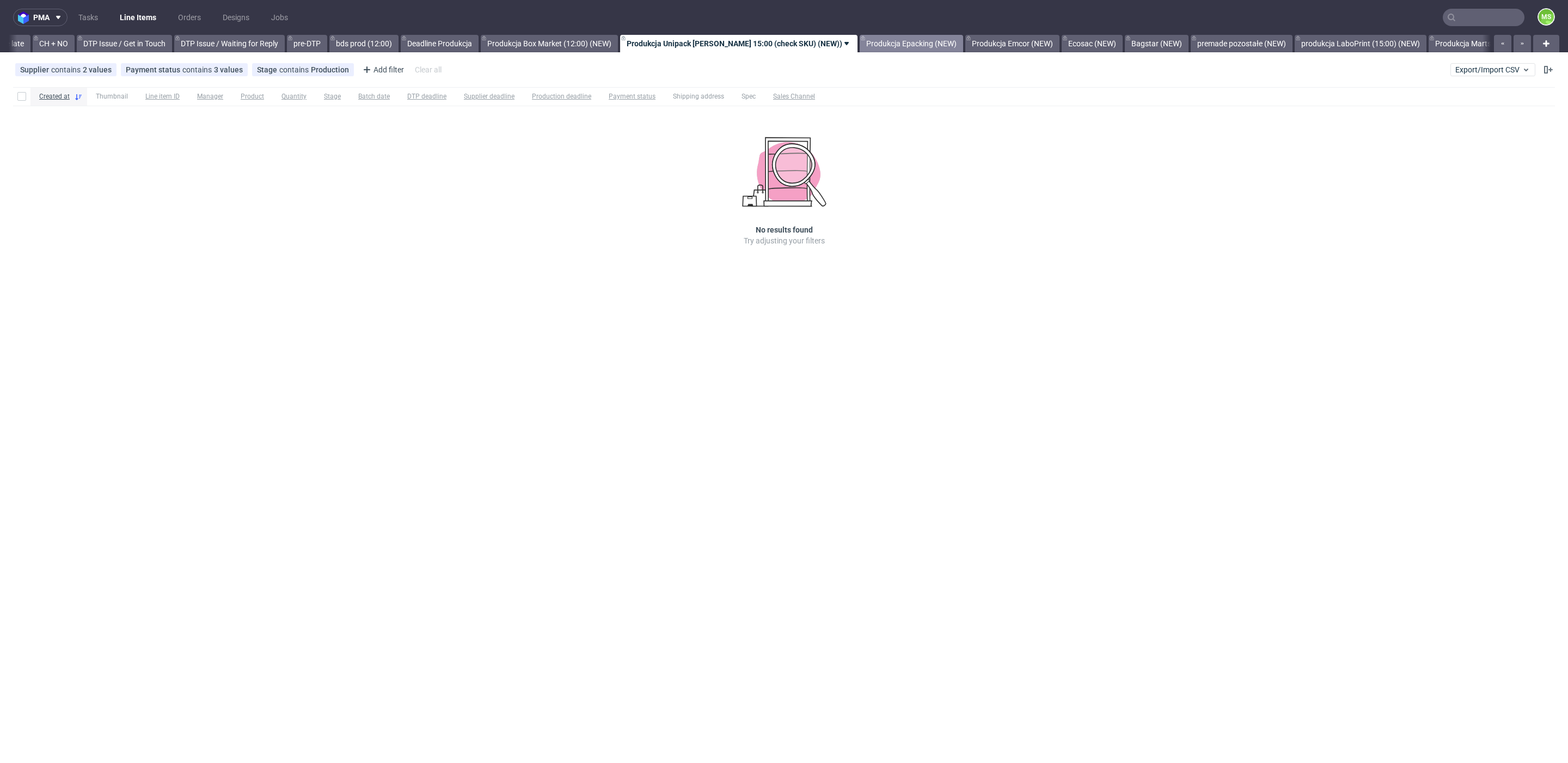
click at [915, 42] on link "Produkcja Epacking (NEW)" at bounding box center [911, 43] width 103 height 18
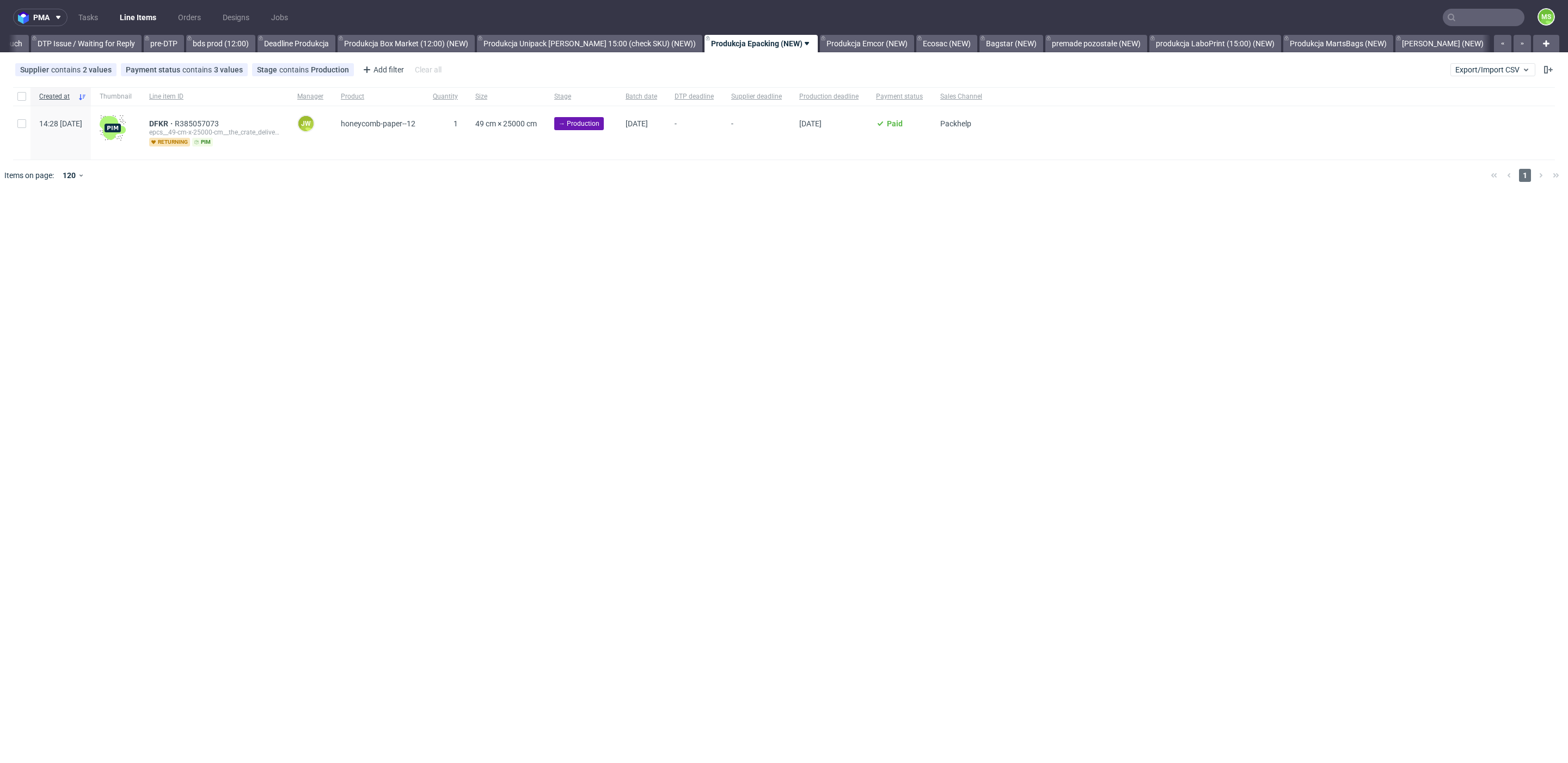
scroll to position [0, 1691]
click at [858, 44] on link "Produkcja Emcor (NEW)" at bounding box center [863, 43] width 94 height 18
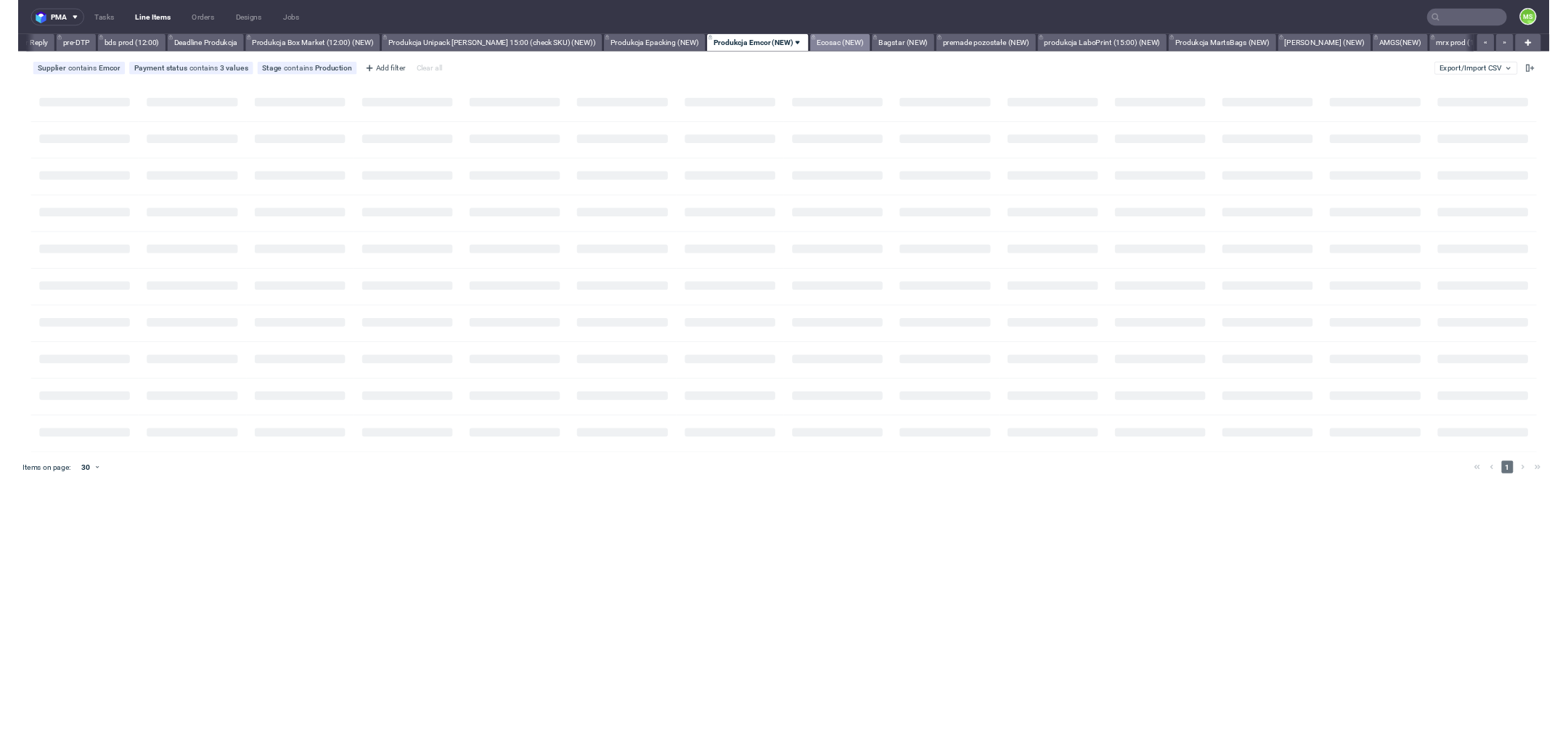
scroll to position [0, 2389]
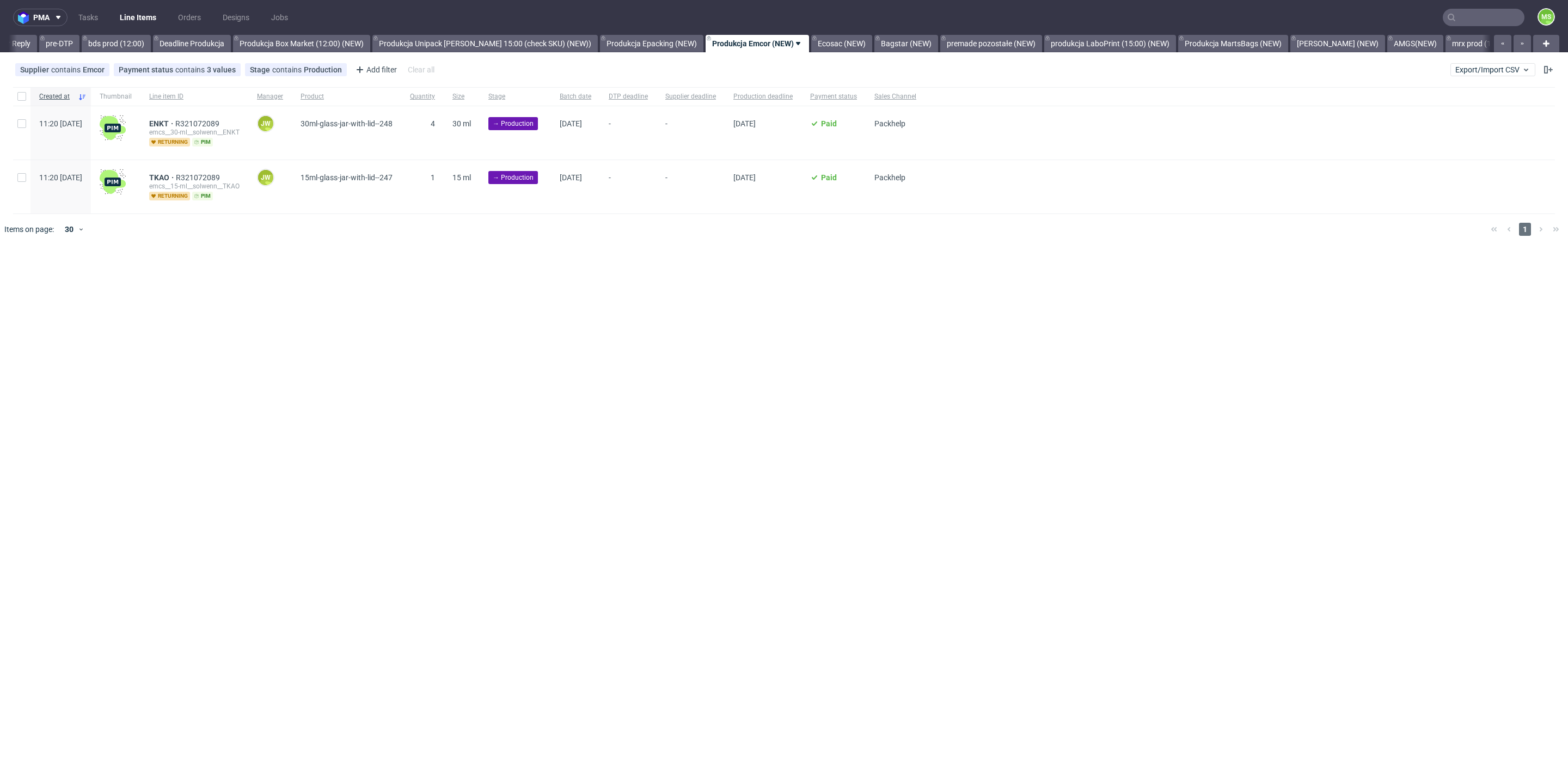
click at [28, 302] on div "pma Tasks Line Items Orders Designs Jobs MS All DTP Late Shipped Shipments DTP …" at bounding box center [784, 381] width 1568 height 763
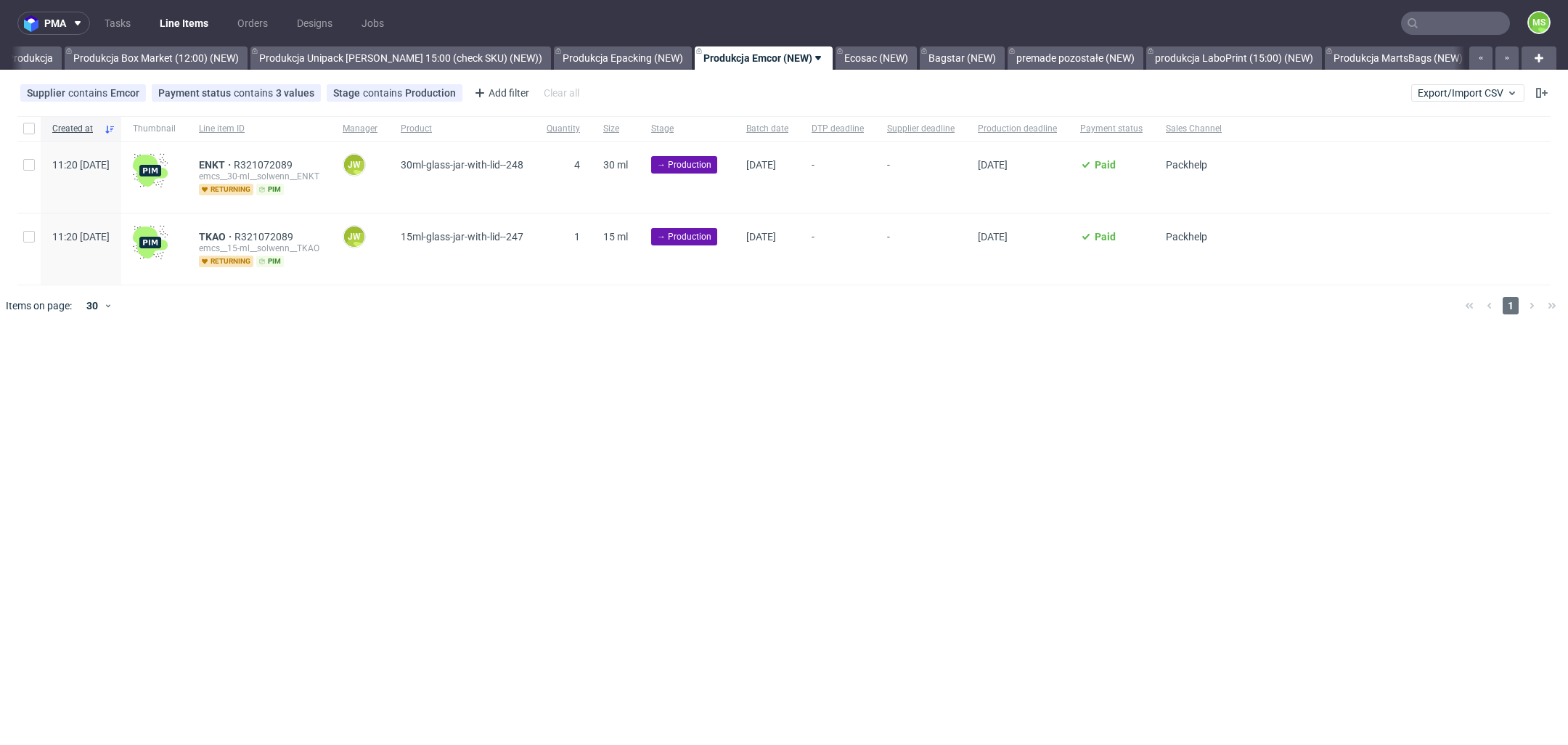
scroll to position [0, 2651]
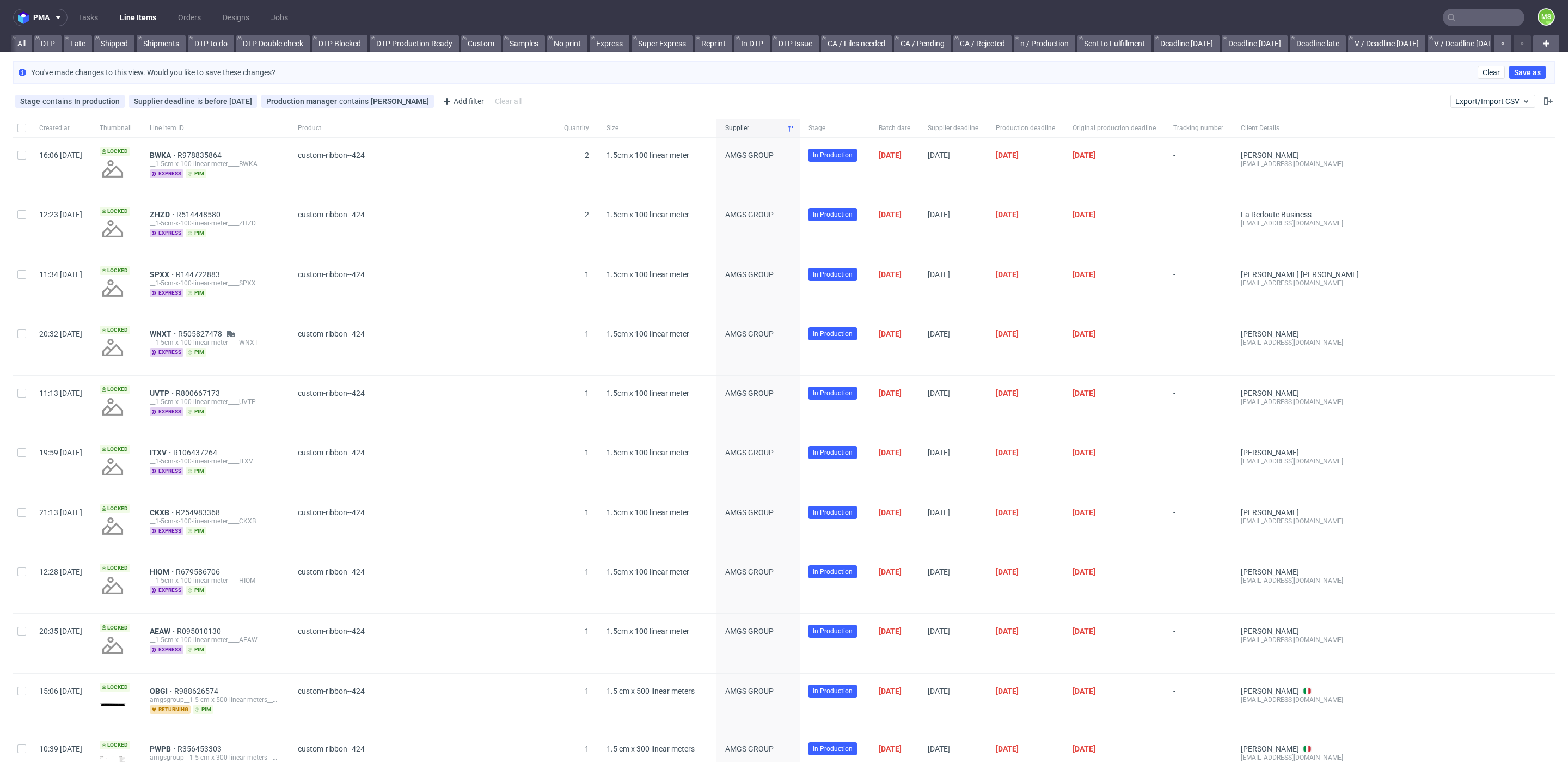
scroll to position [0, 2236]
click at [1468, 22] on input "text" at bounding box center [1483, 17] width 82 height 18
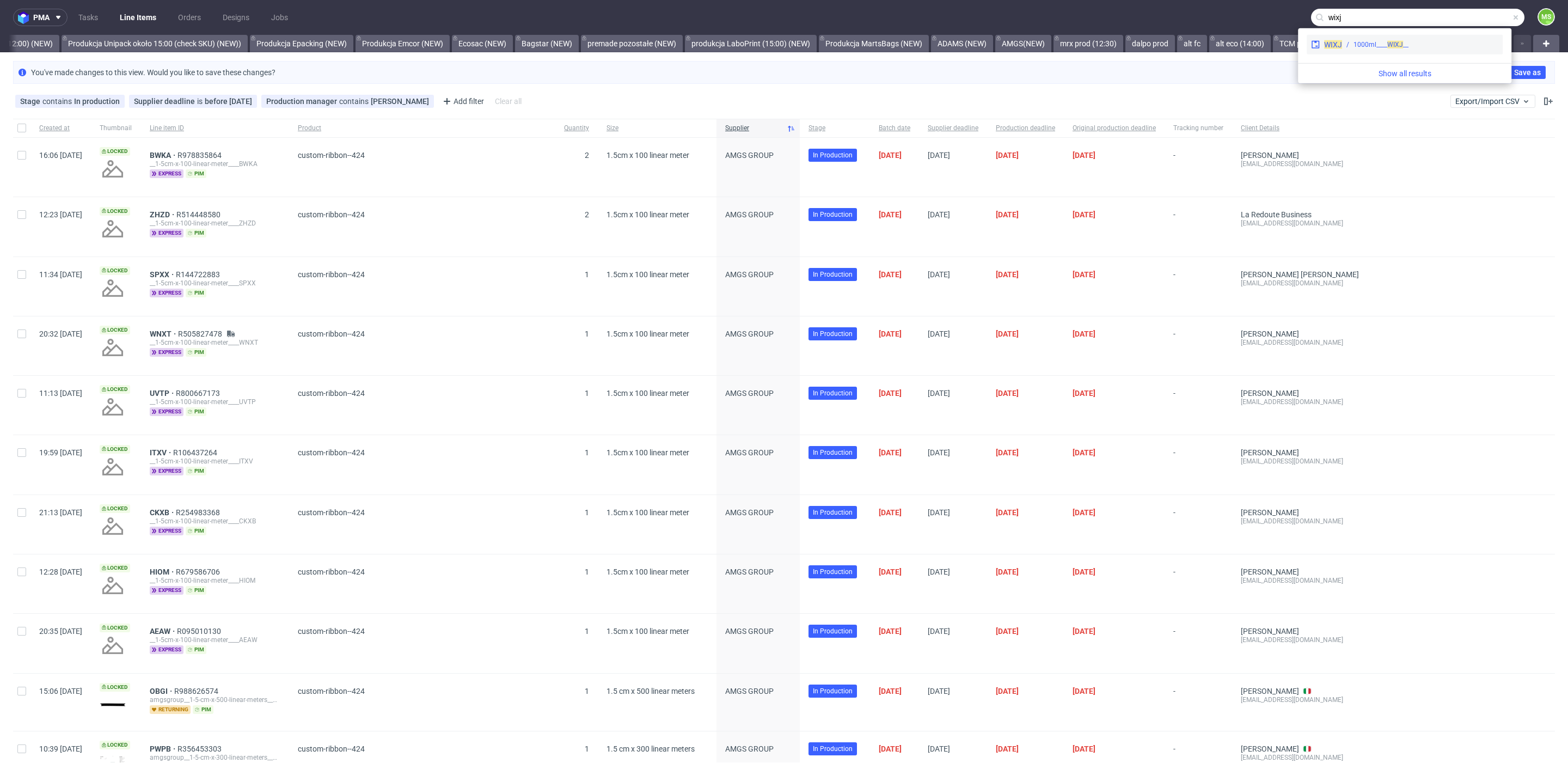
type input "wixj"
click at [1377, 38] on div "WIXJ __1000ml____ WIXJ" at bounding box center [1405, 44] width 196 height 19
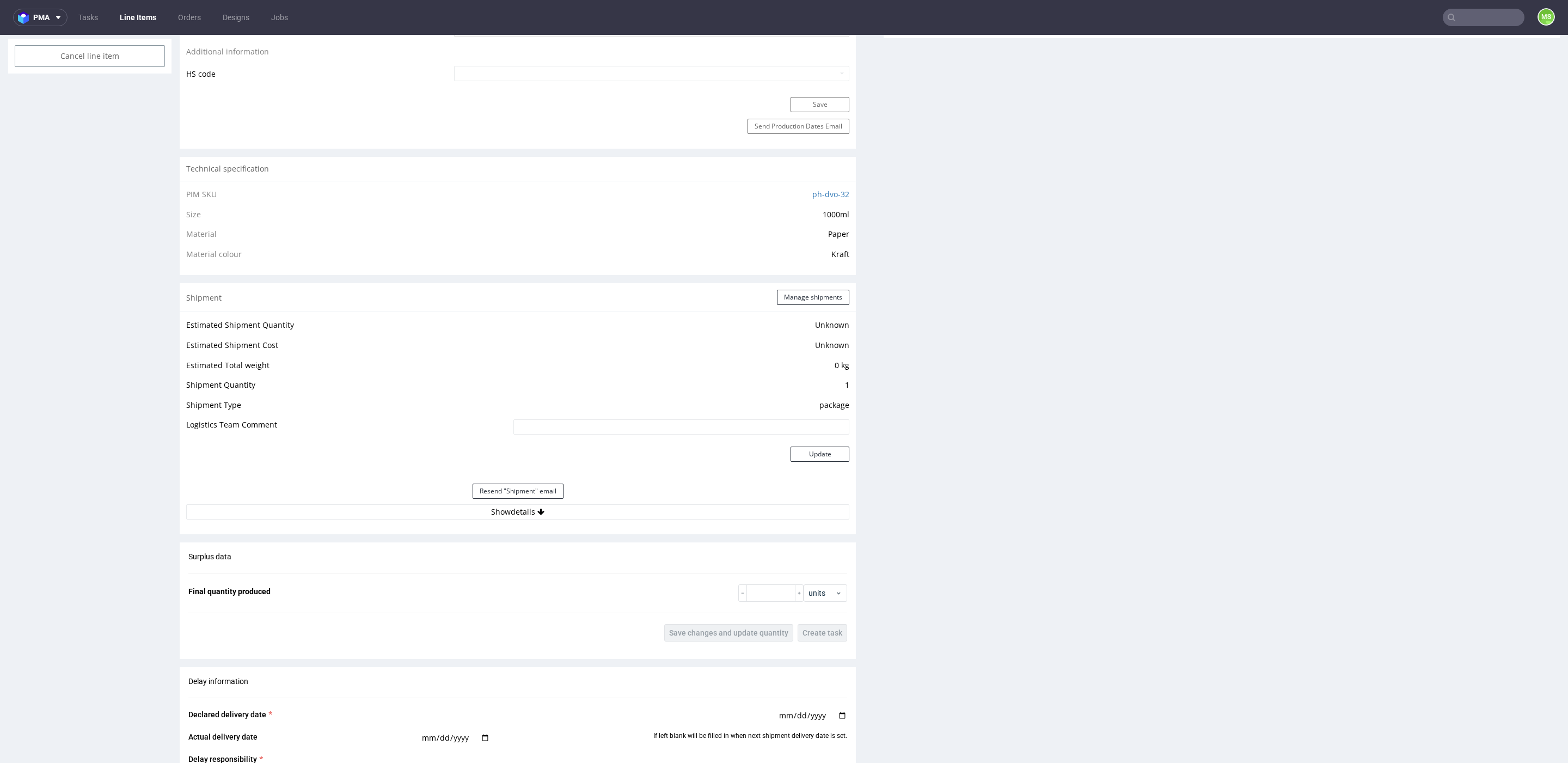
scroll to position [688, 0]
click at [528, 508] on button "Show details" at bounding box center [517, 508] width 663 height 15
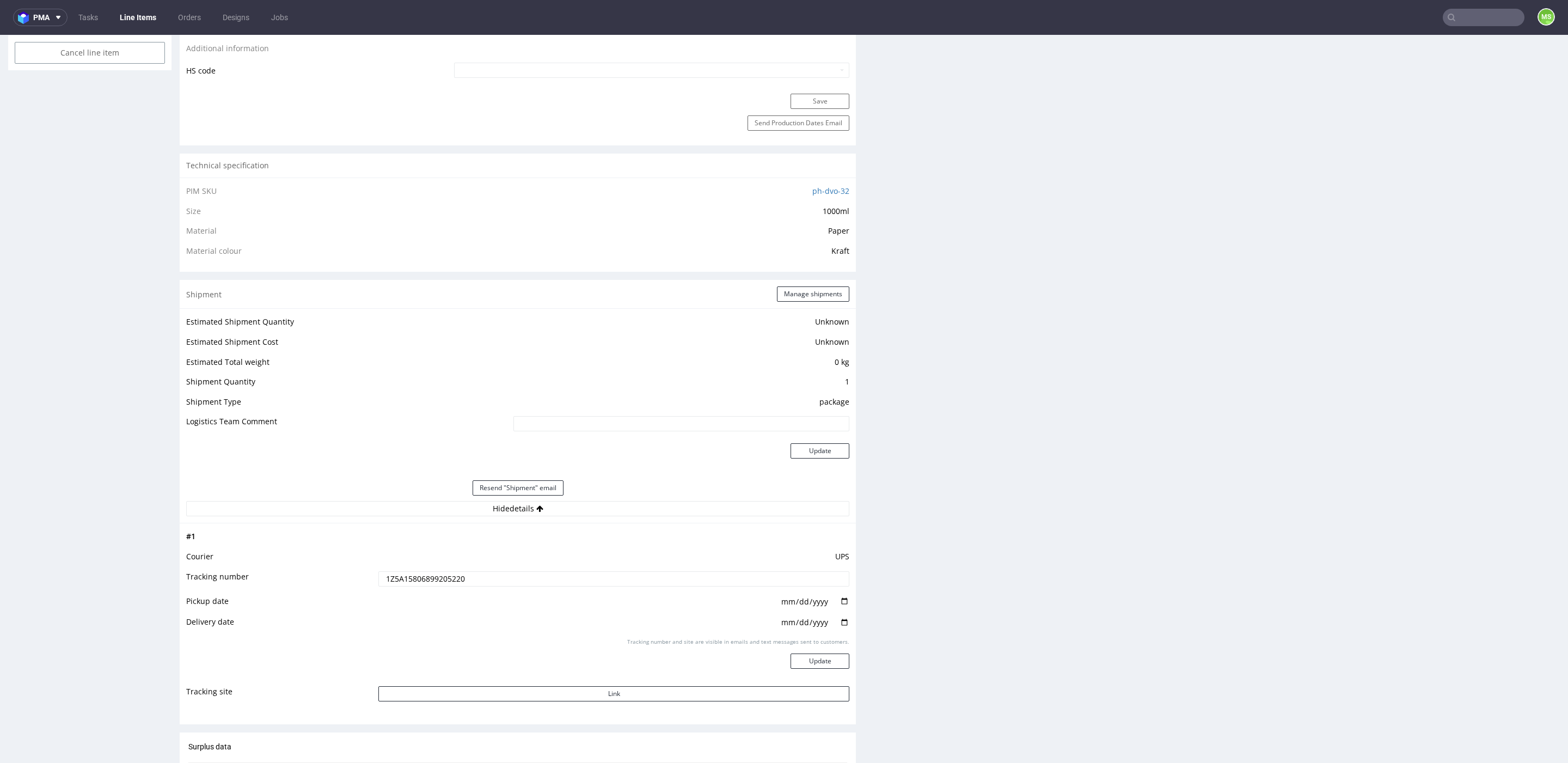
drag, startPoint x: 492, startPoint y: 580, endPoint x: 334, endPoint y: 575, distance: 158.1
click at [334, 575] on tr "Tracking number 1Z5A15806899205220" at bounding box center [517, 582] width 663 height 24
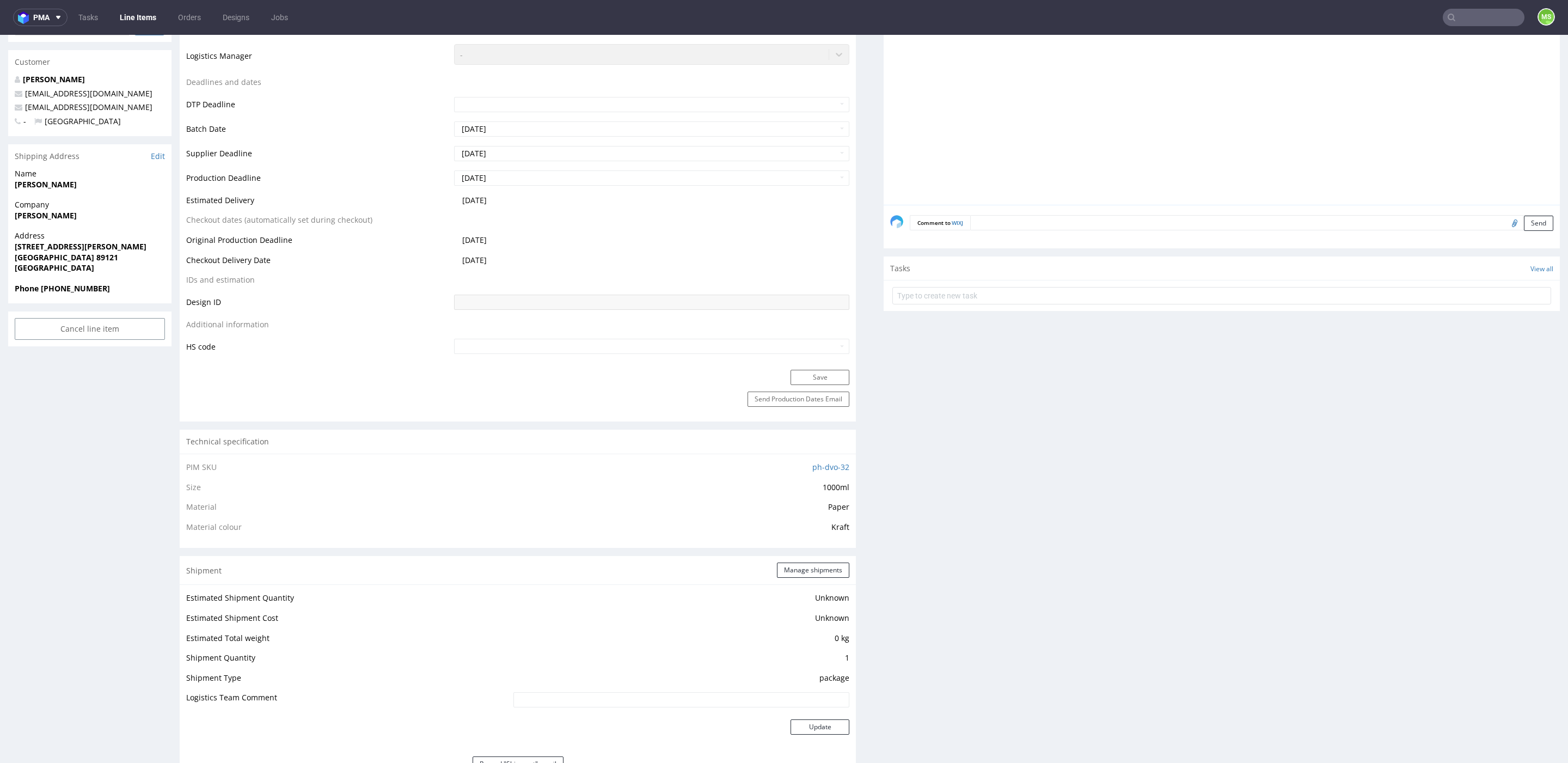
scroll to position [312, 0]
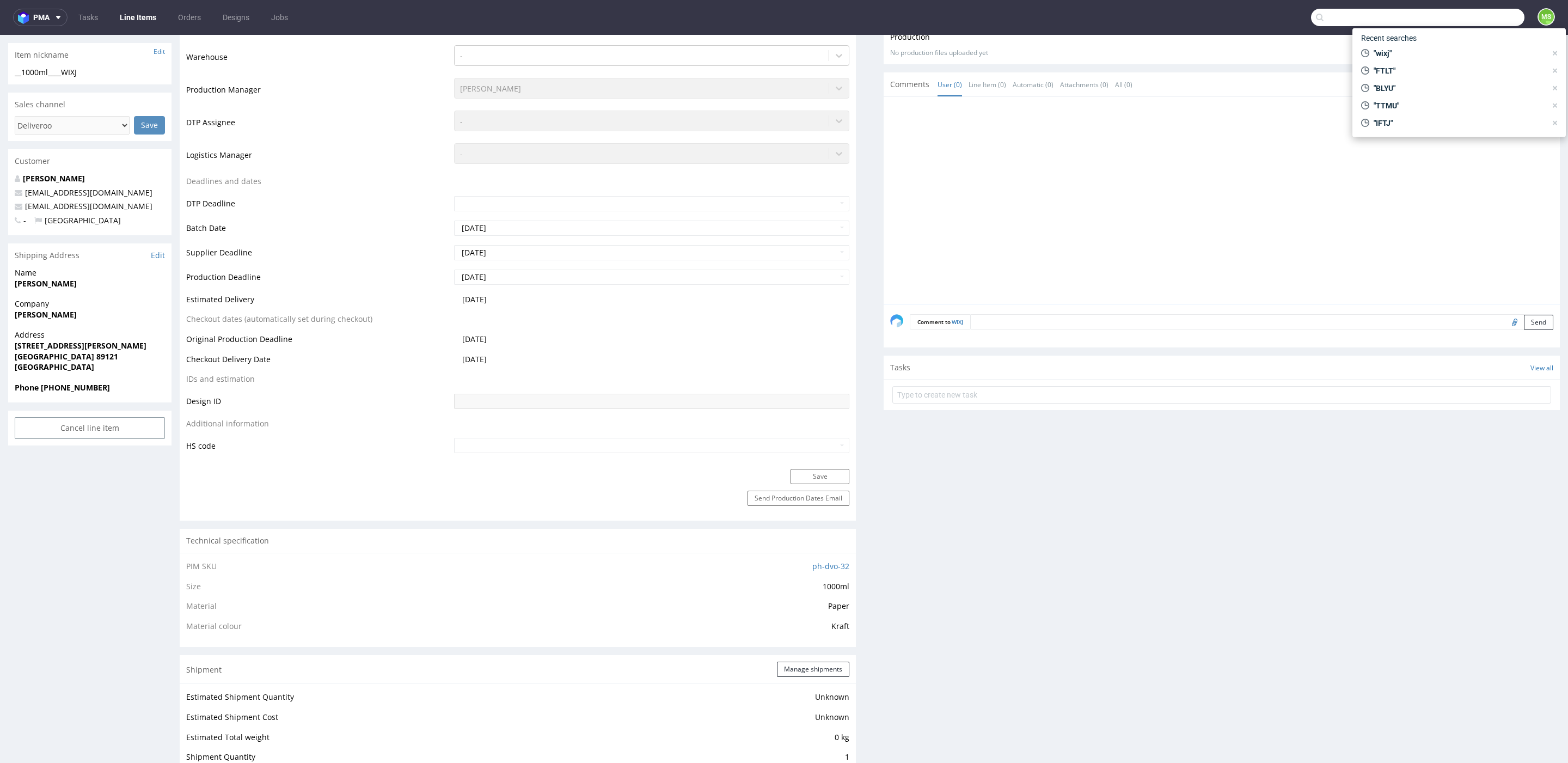
click at [1468, 21] on input "text" at bounding box center [1418, 17] width 214 height 18
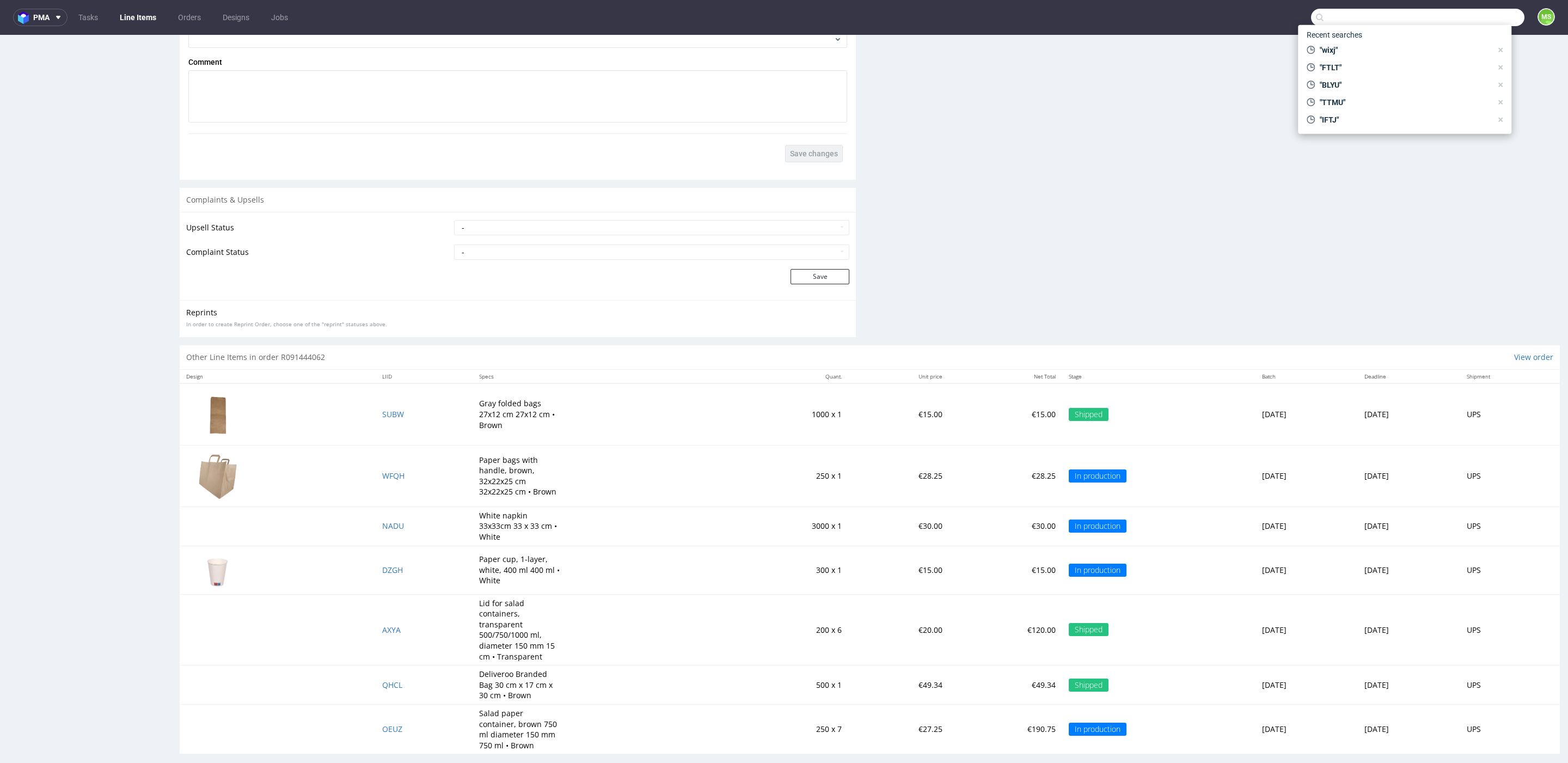
scroll to position [3, 0]
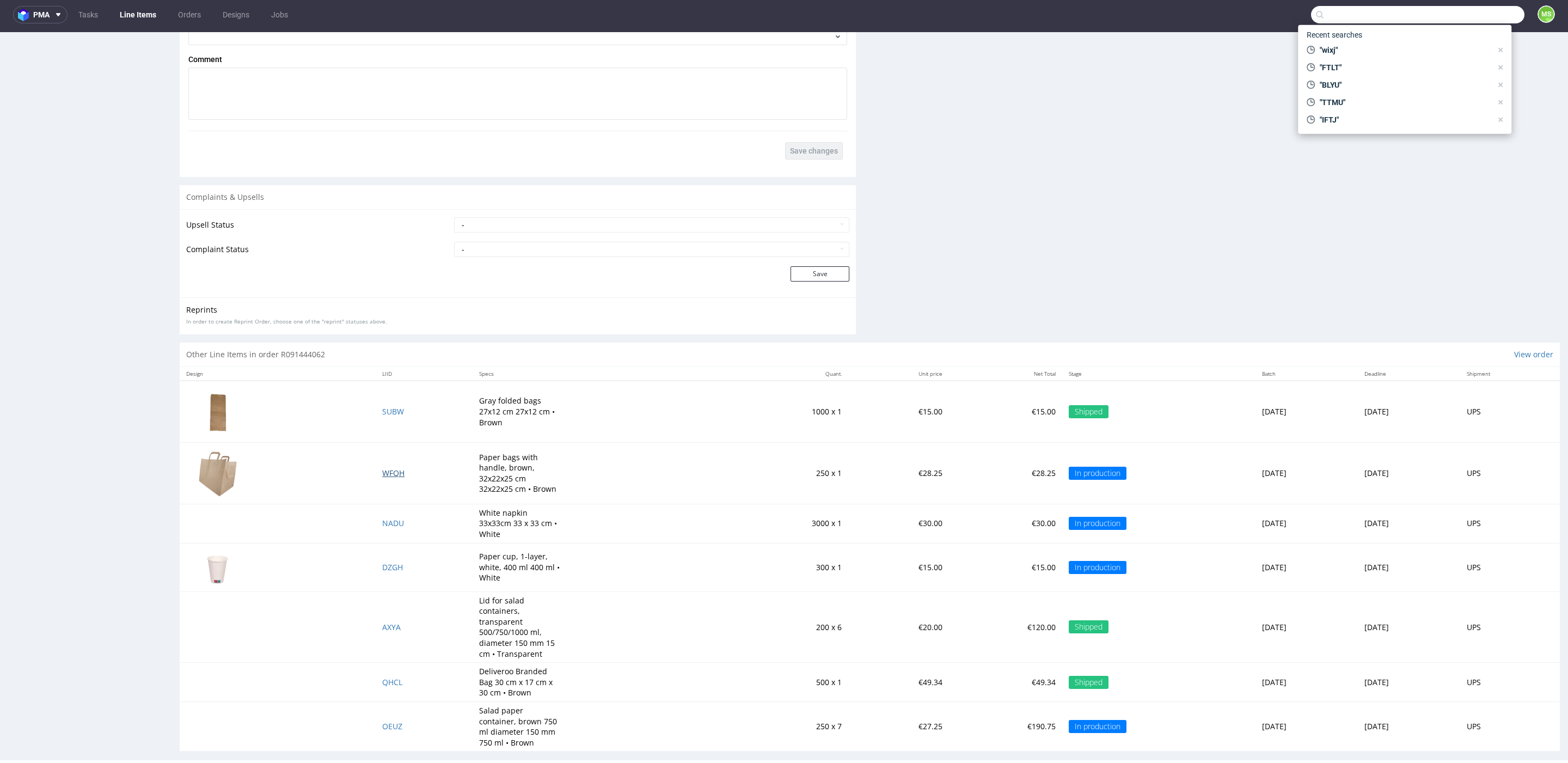
click at [383, 473] on span "WFQH" at bounding box center [393, 473] width 23 height 10
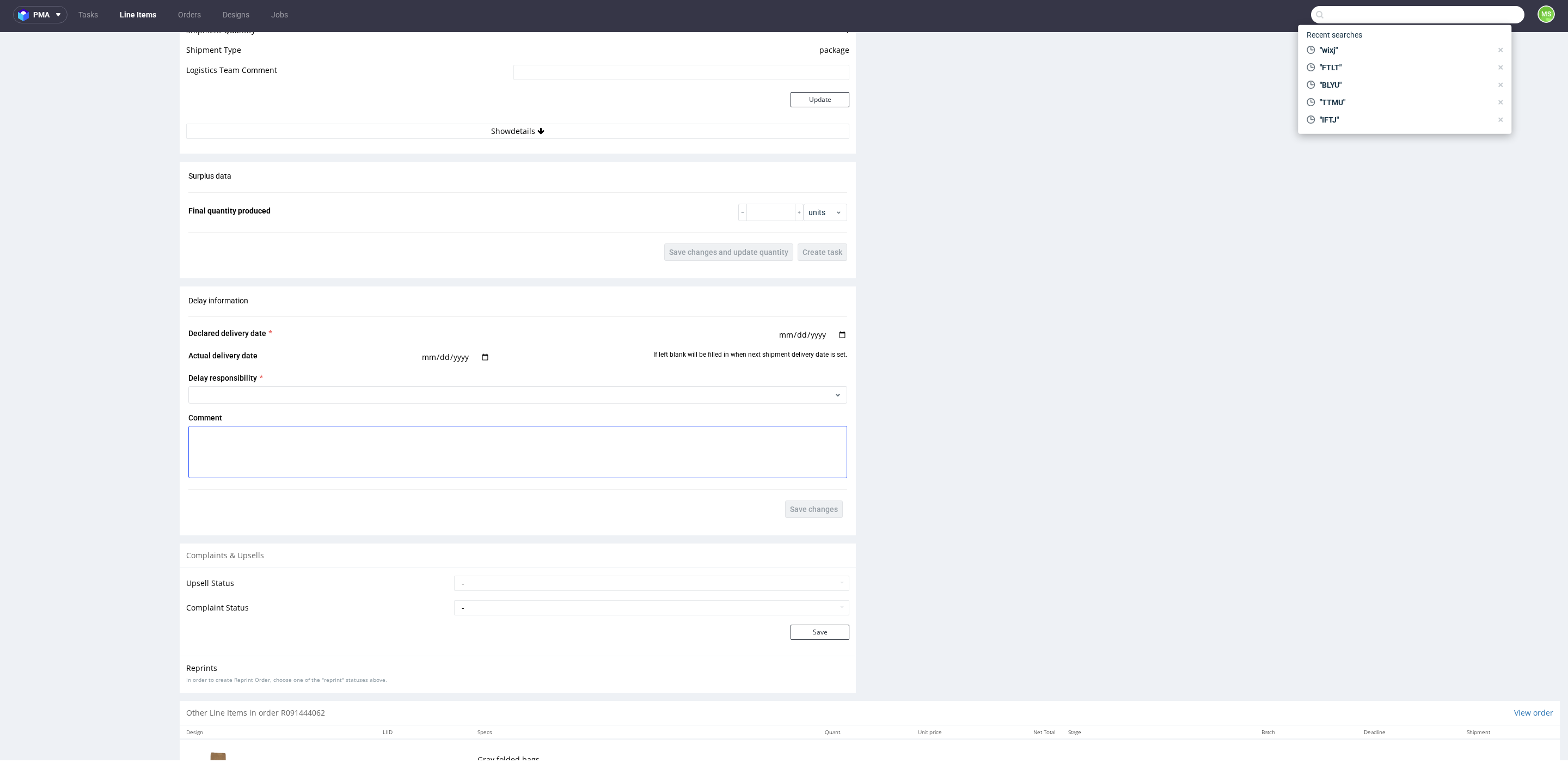
scroll to position [1021, 0]
click at [531, 132] on button "Show details" at bounding box center [517, 128] width 663 height 15
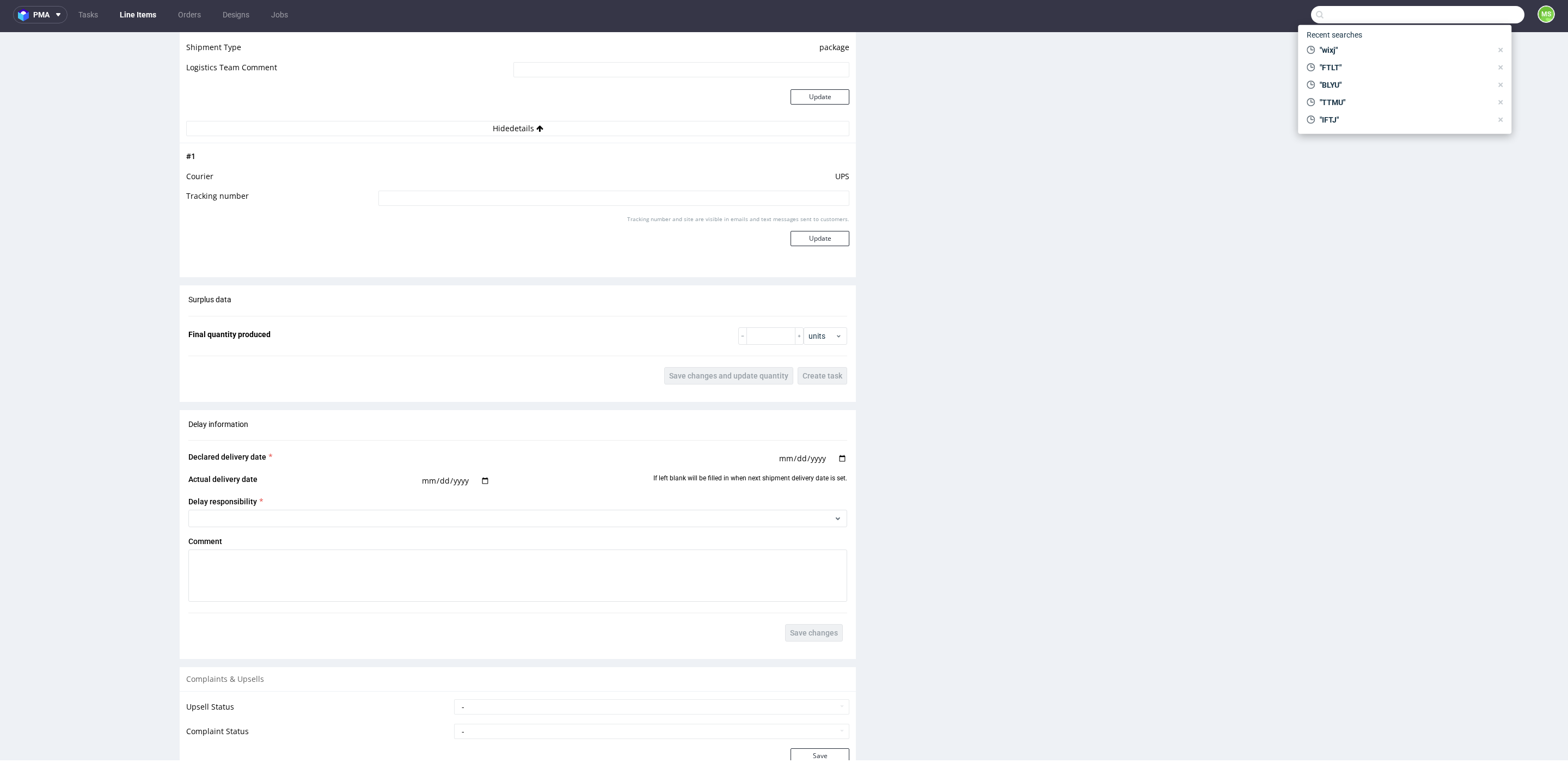
click at [497, 191] on input at bounding box center [614, 198] width 471 height 15
paste input "1Z5A15806899205220"
type input "1Z5A15806899205220"
click at [822, 239] on button "Update" at bounding box center [820, 238] width 59 height 15
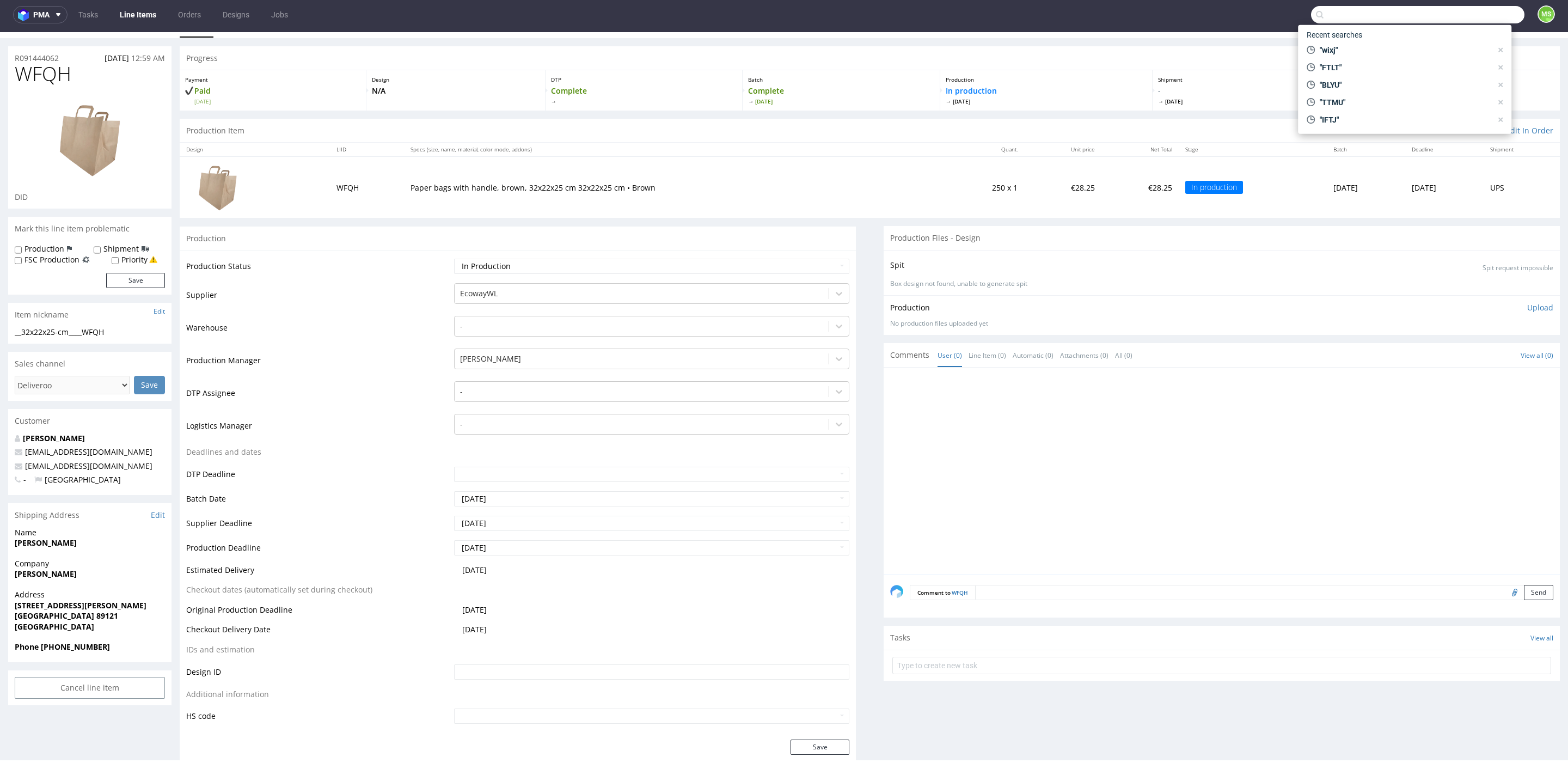
scroll to position [37, 0]
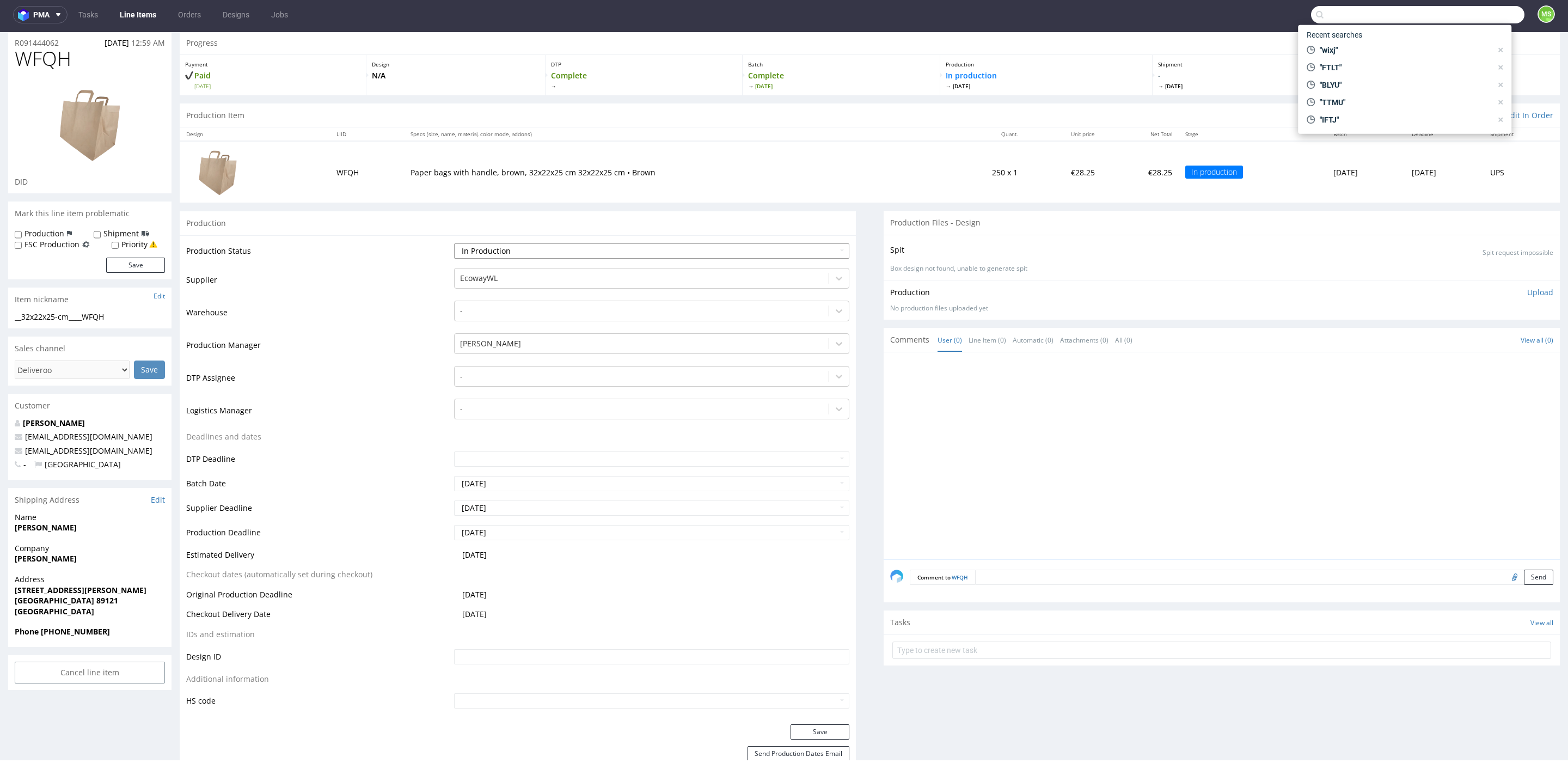
click at [604, 255] on select "Waiting for Artwork Waiting for Diecut Waiting for Mockup Waiting for DTP Waiti…" at bounding box center [651, 251] width 395 height 15
select select "production_complete"
click at [454, 244] on select "Waiting for Artwork Waiting for Diecut Waiting for Mockup Waiting for DTP Waiti…" at bounding box center [651, 251] width 395 height 15
click at [810, 723] on button "Save" at bounding box center [820, 731] width 59 height 15
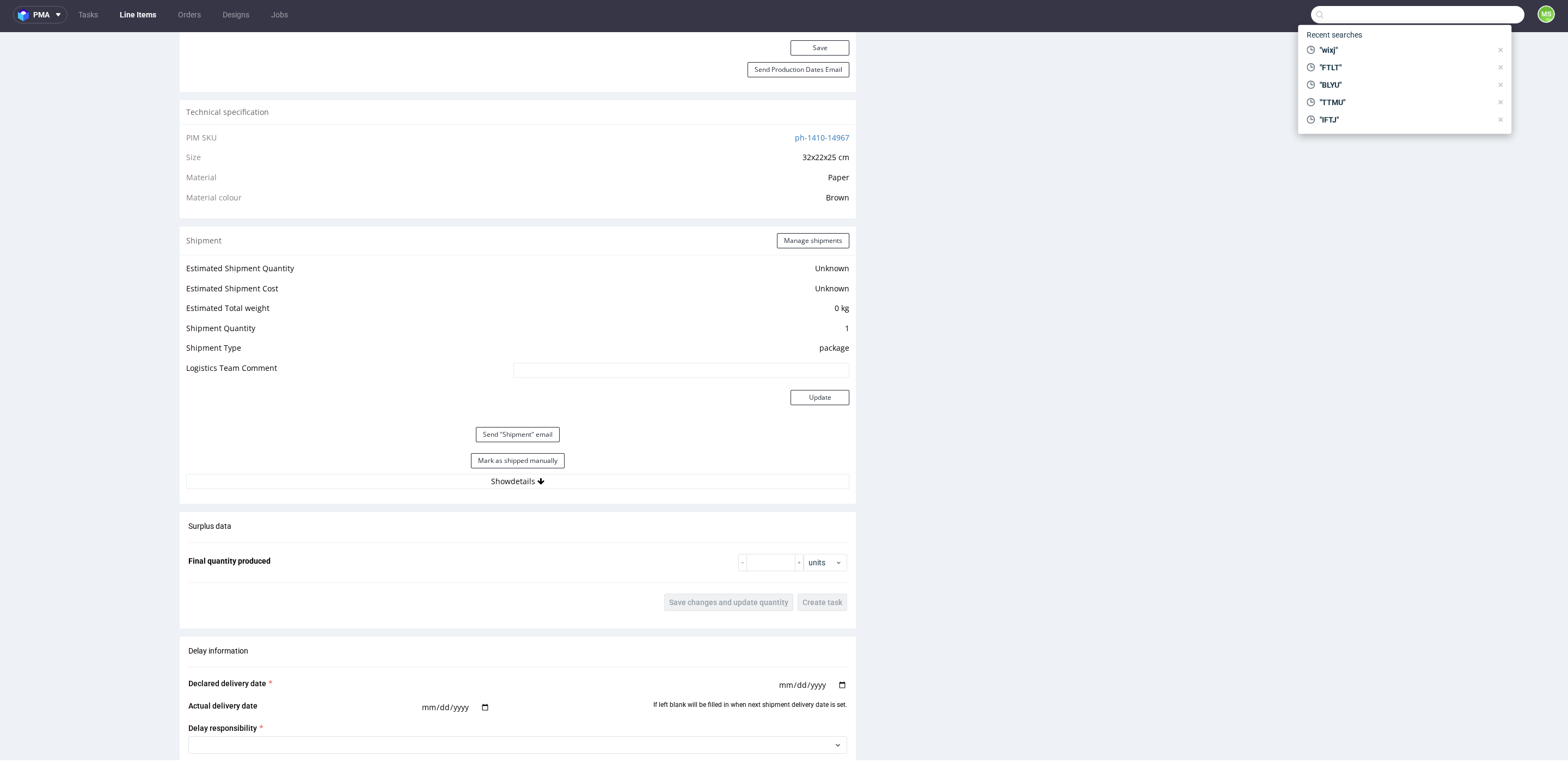
scroll to position [708, 0]
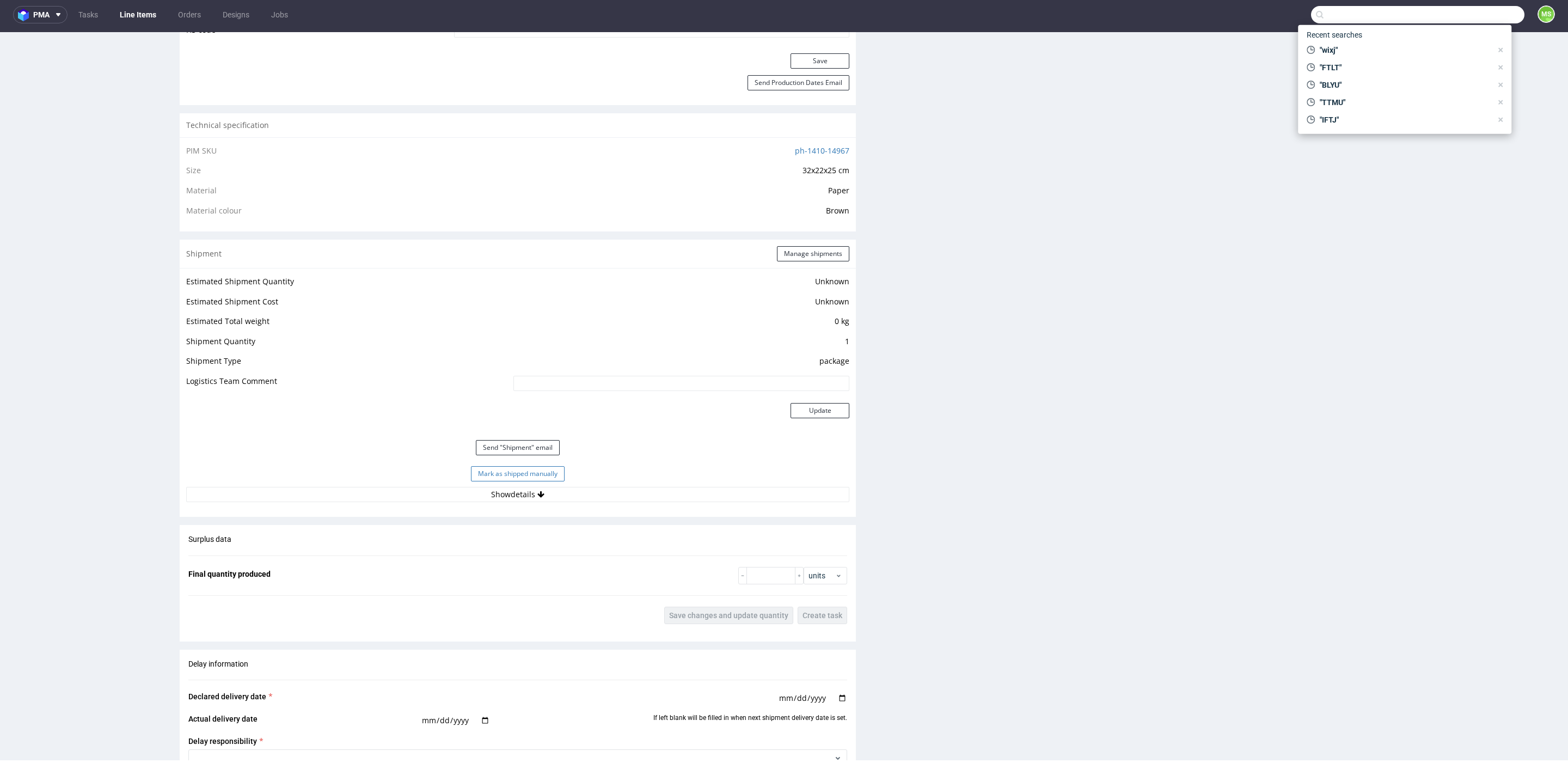
click at [536, 472] on button "Mark as shipped manually" at bounding box center [518, 474] width 94 height 15
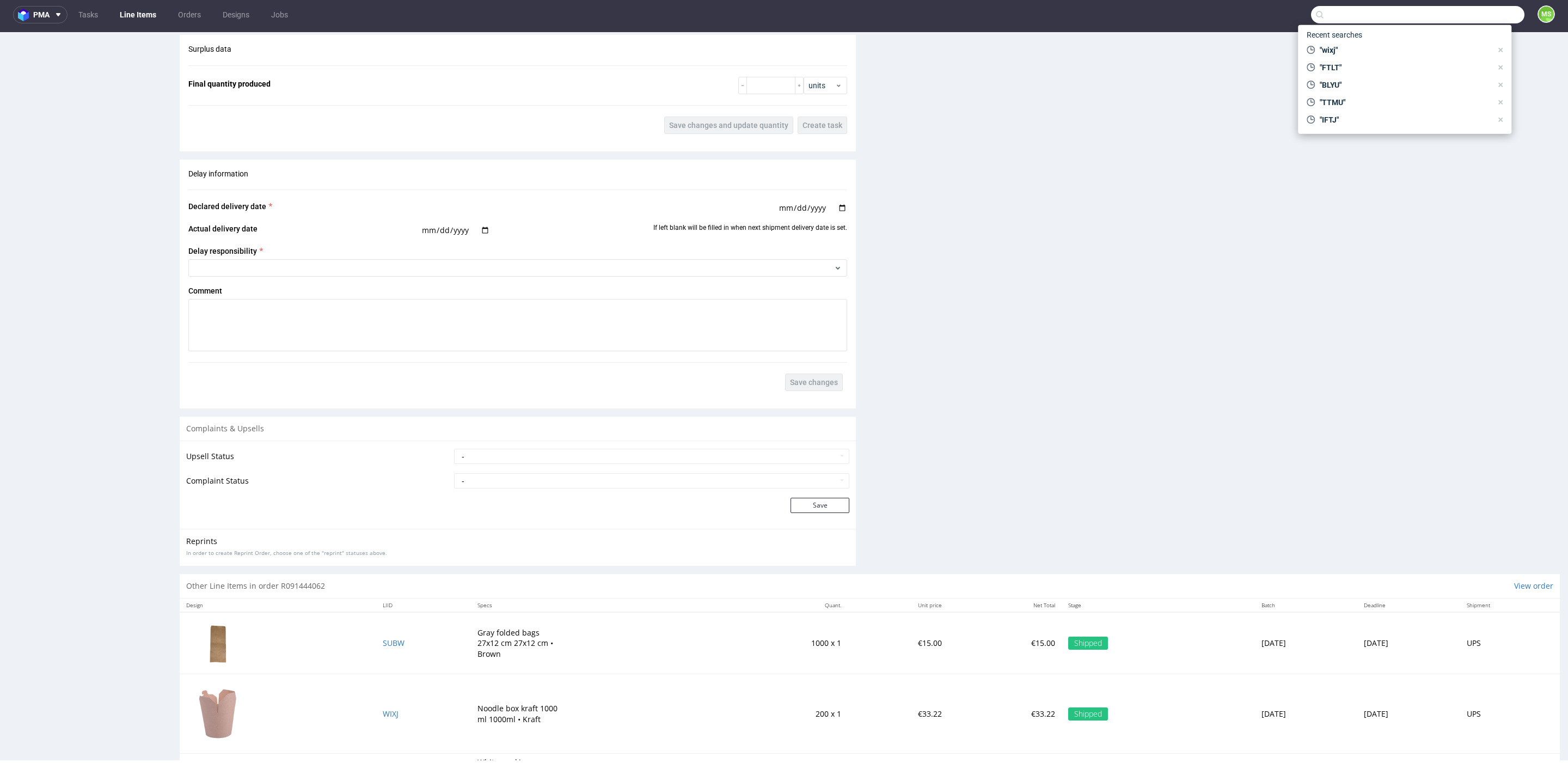
scroll to position [1421, 0]
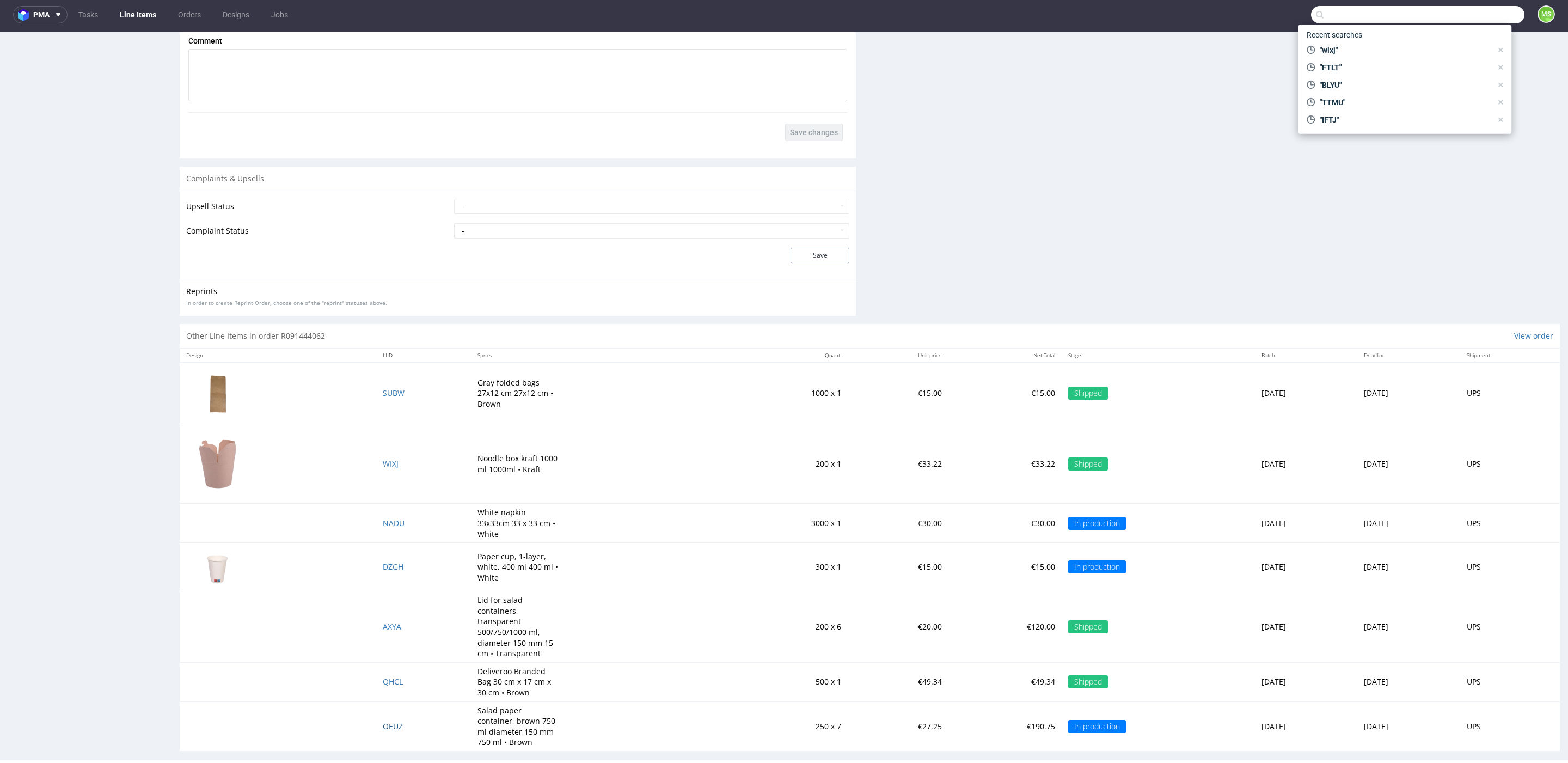
click at [383, 721] on span "OEUZ" at bounding box center [393, 726] width 20 height 10
click at [383, 518] on span "NADU" at bounding box center [394, 523] width 22 height 10
click at [383, 561] on span "DZGH" at bounding box center [393, 566] width 21 height 10
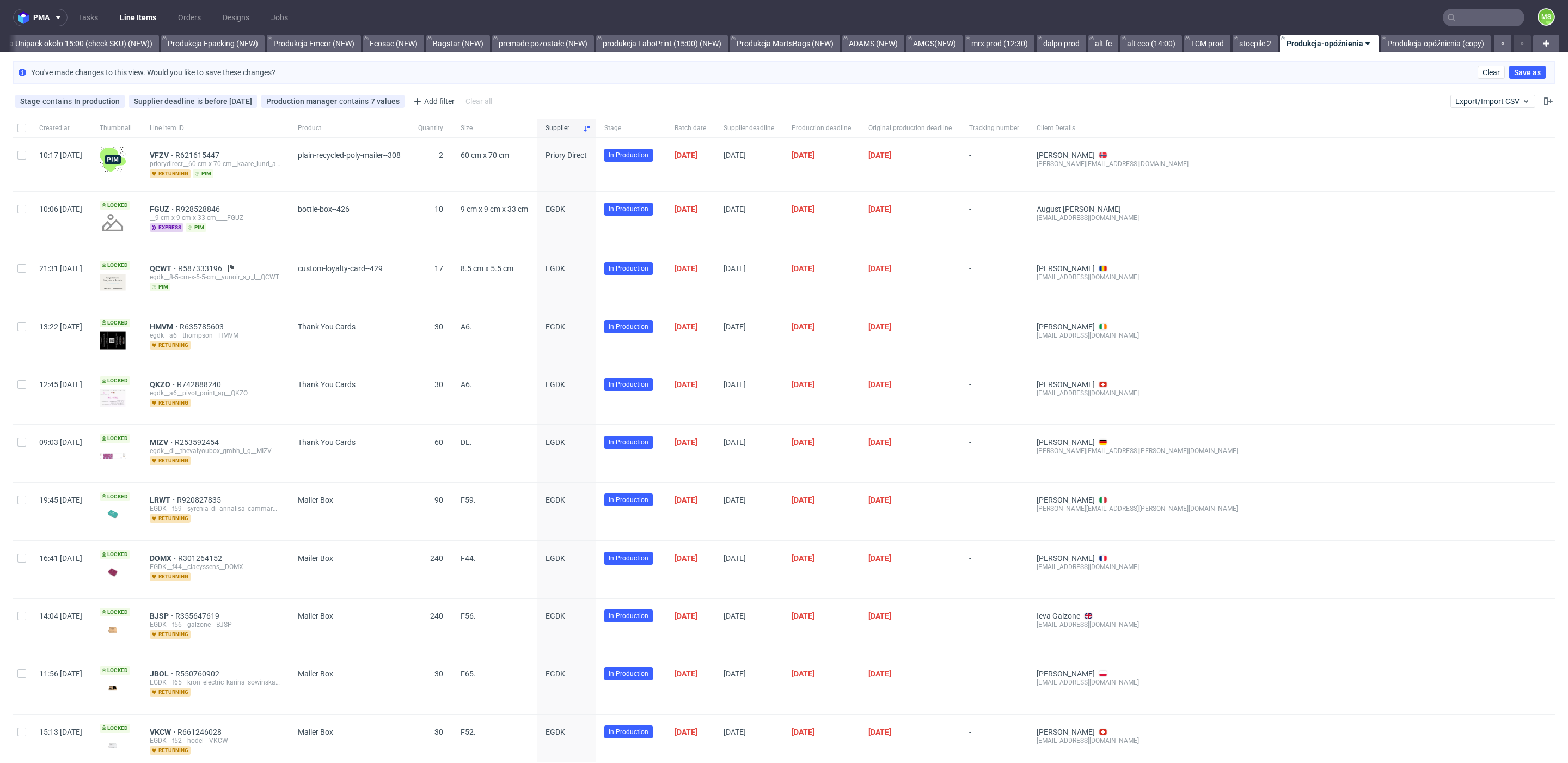
scroll to position [1, 0]
